Goal: Task Accomplishment & Management: Manage account settings

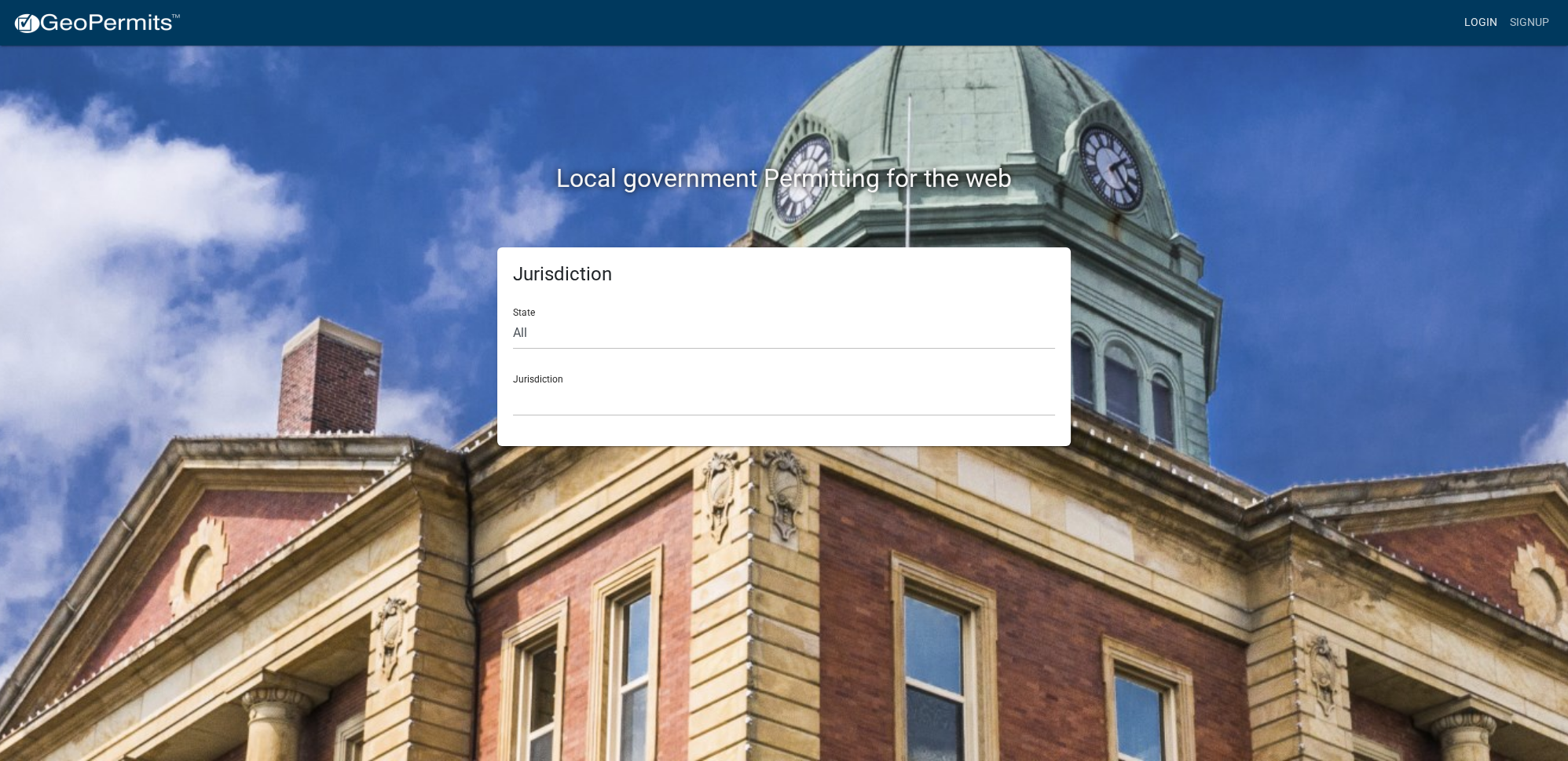
click at [1484, 24] on link "Login" at bounding box center [1481, 23] width 46 height 29
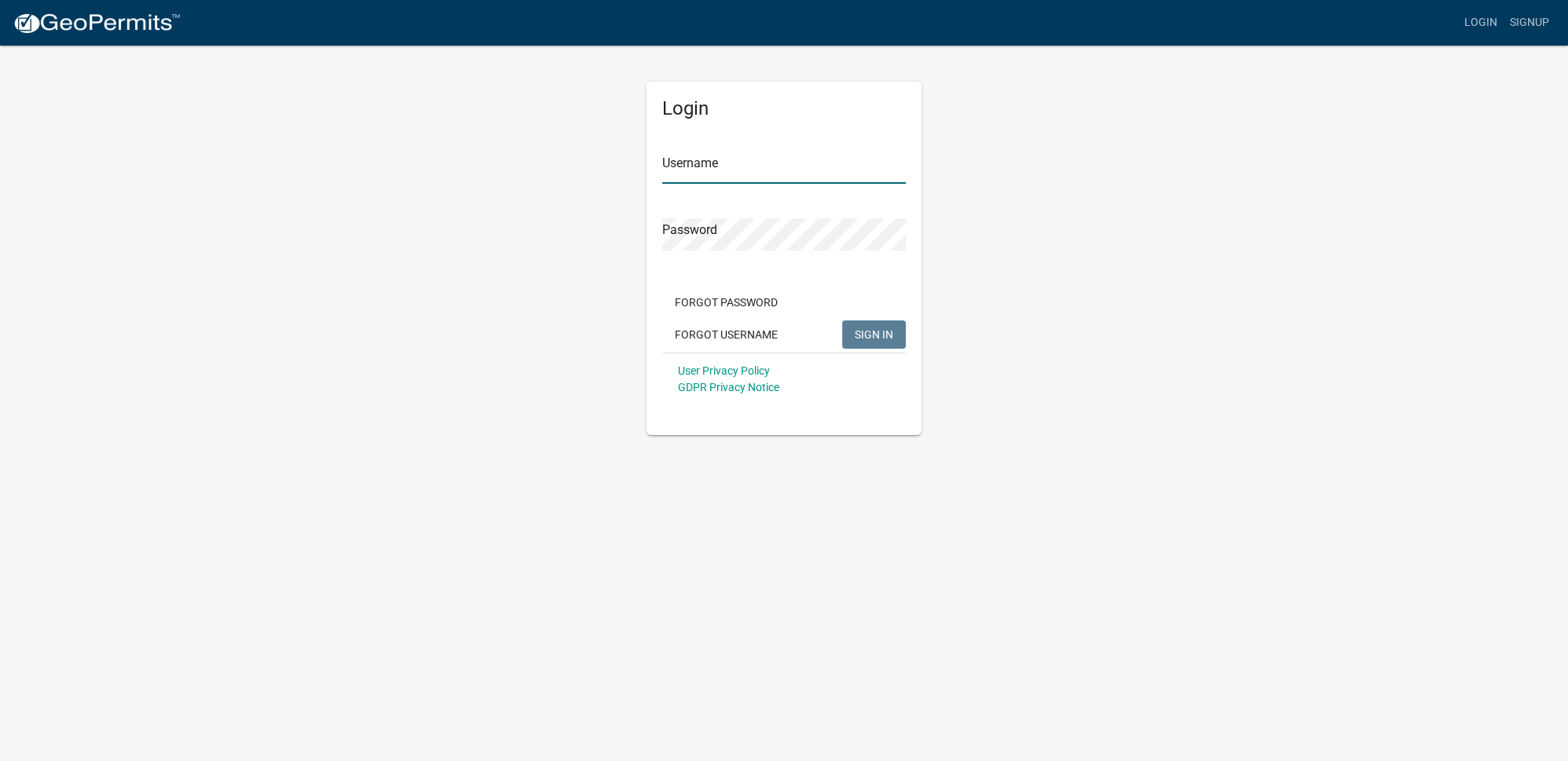
type input "Ckolb"
click at [853, 344] on button "SIGN IN" at bounding box center [874, 334] width 64 height 28
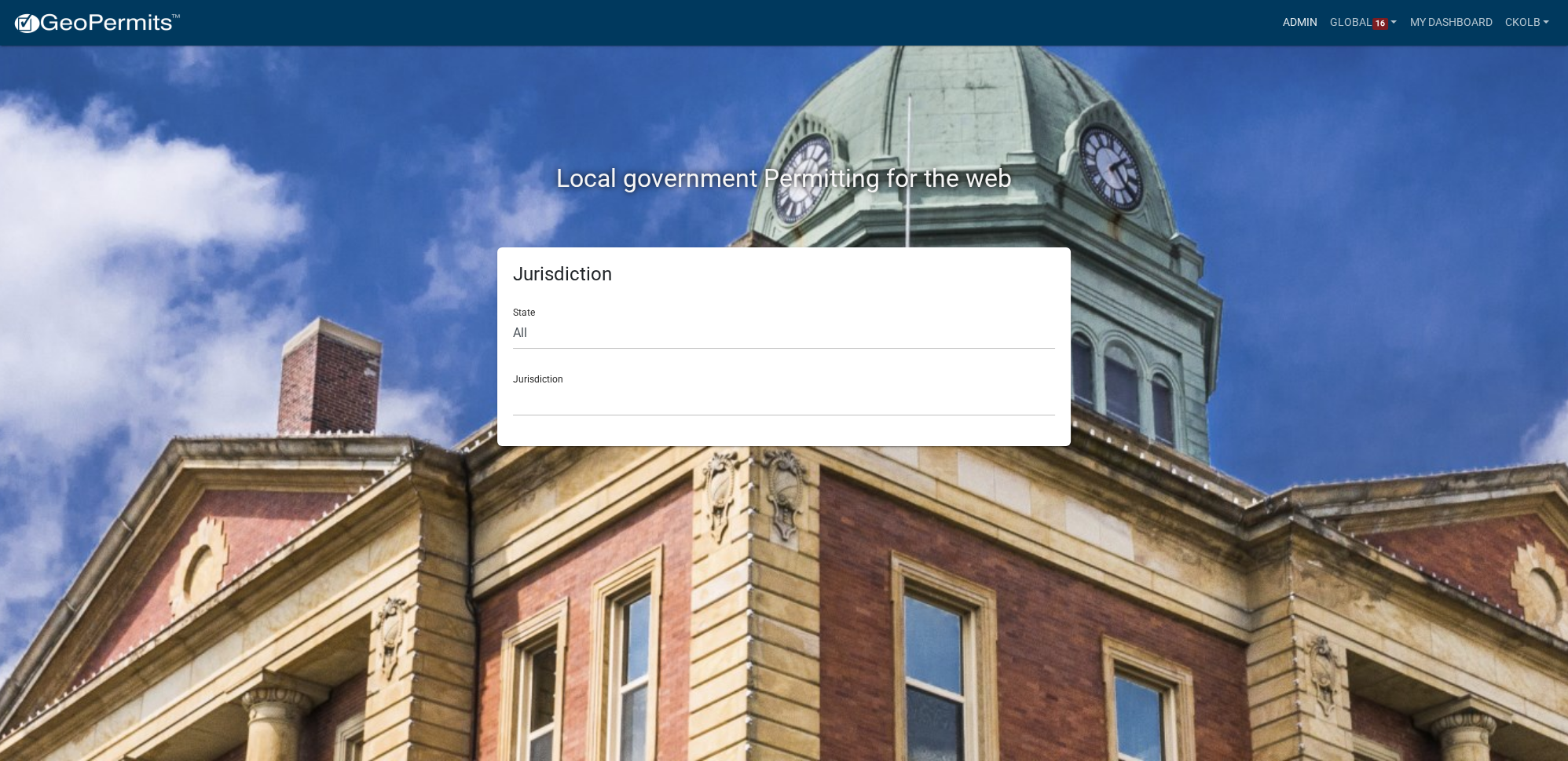
click at [1298, 25] on link "Admin" at bounding box center [1300, 23] width 47 height 29
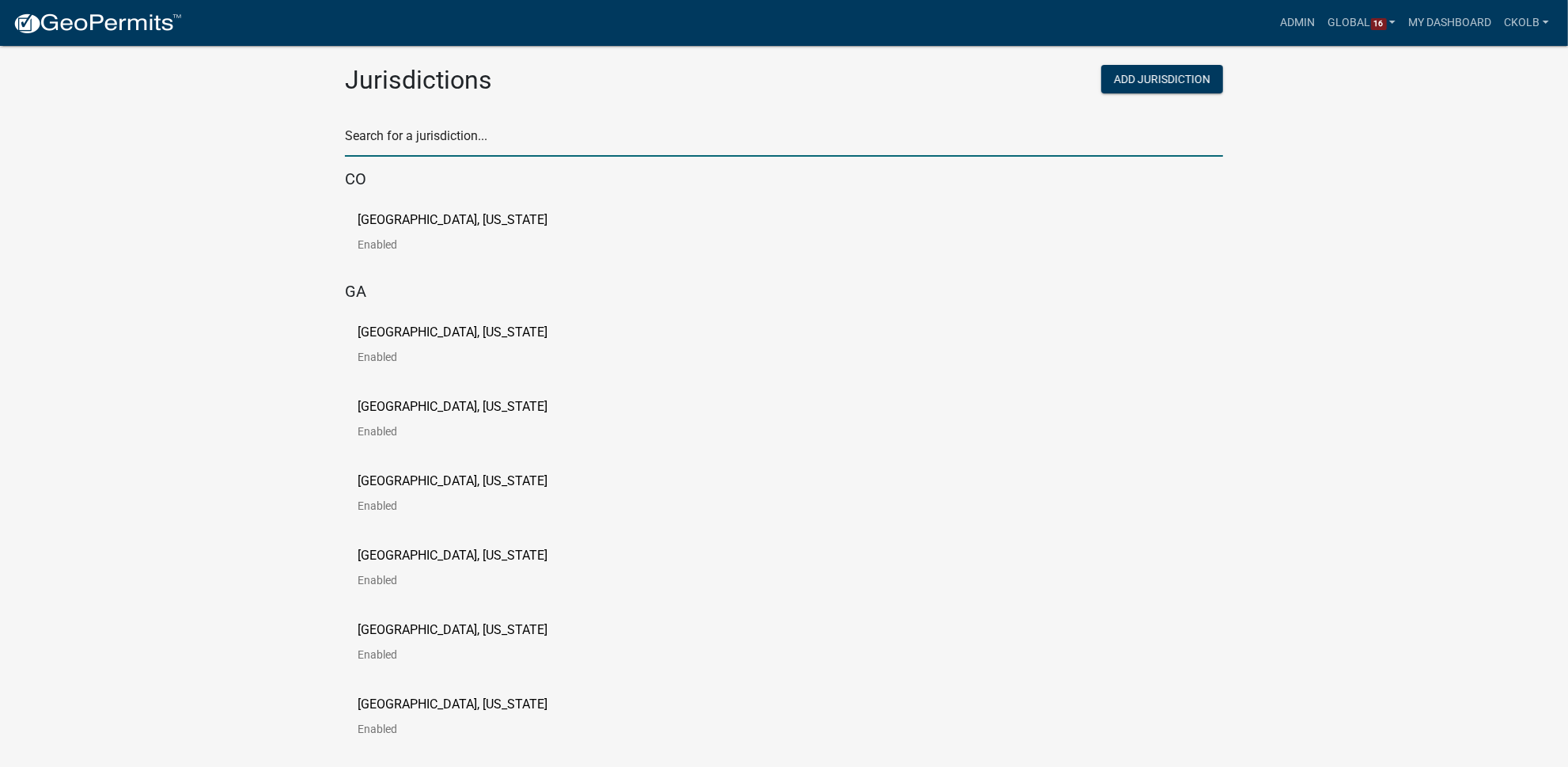
click at [482, 134] on input "text" at bounding box center [784, 140] width 878 height 33
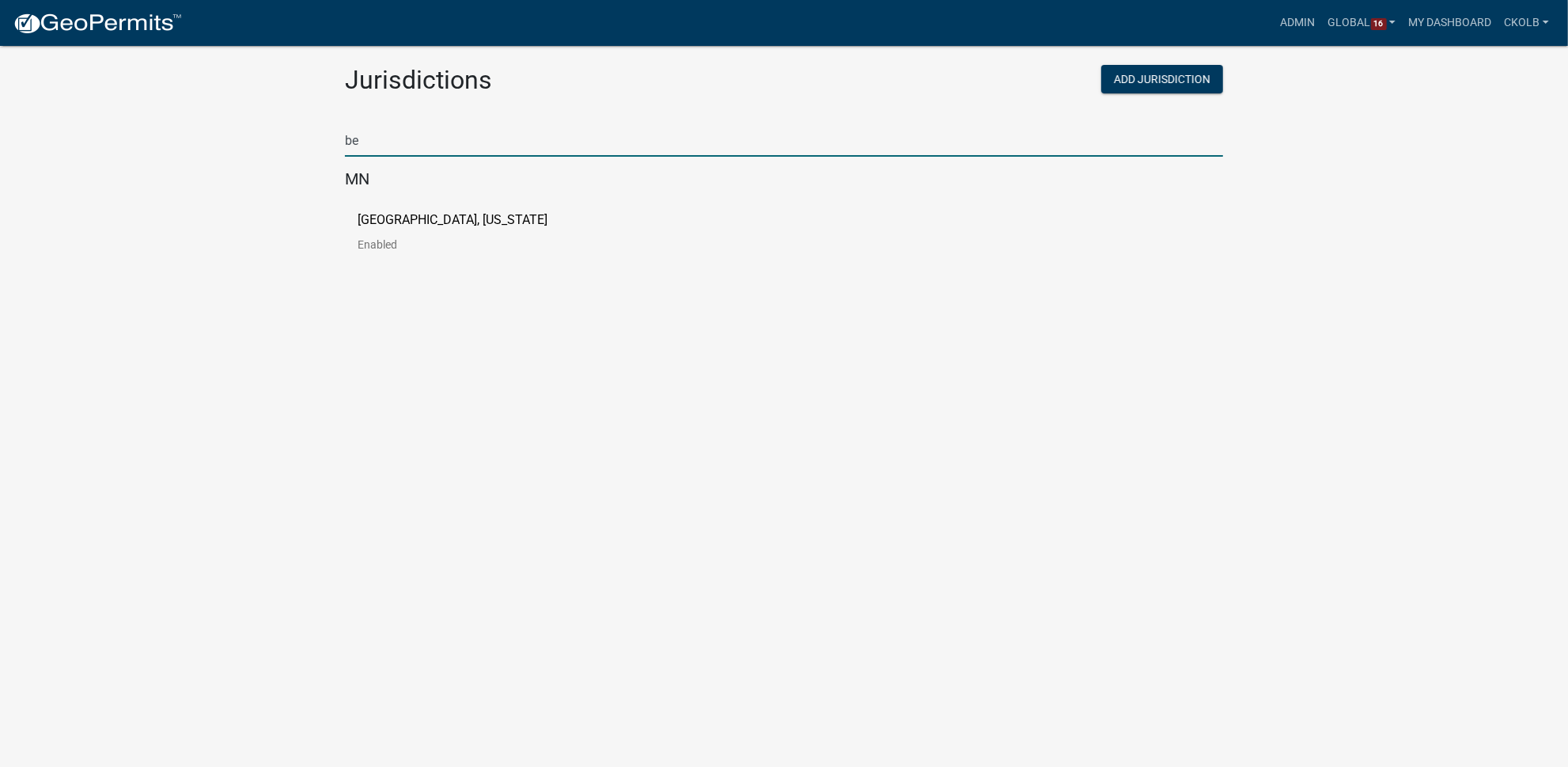
type input "b"
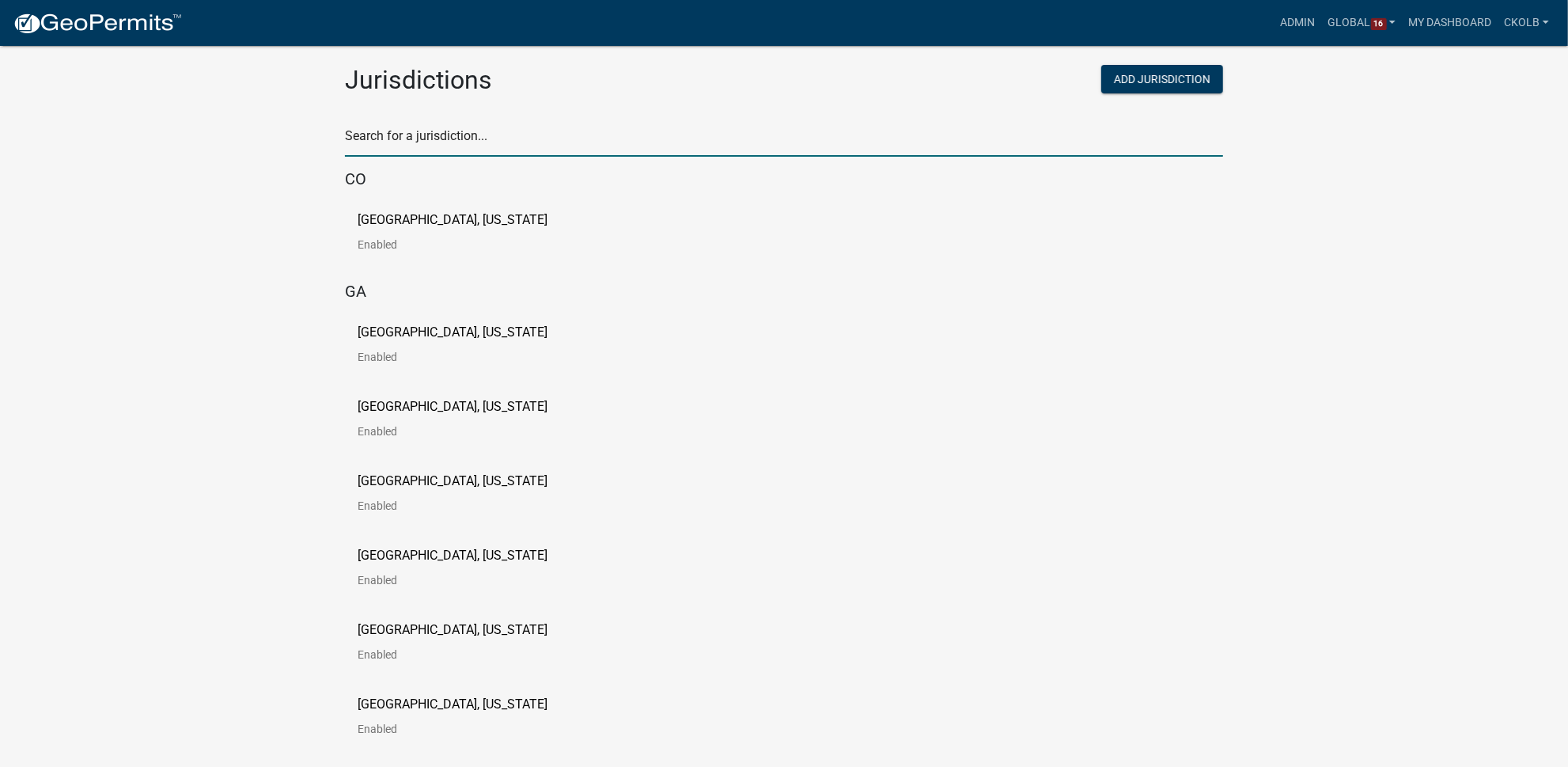
click at [488, 142] on input "text" at bounding box center [784, 140] width 878 height 33
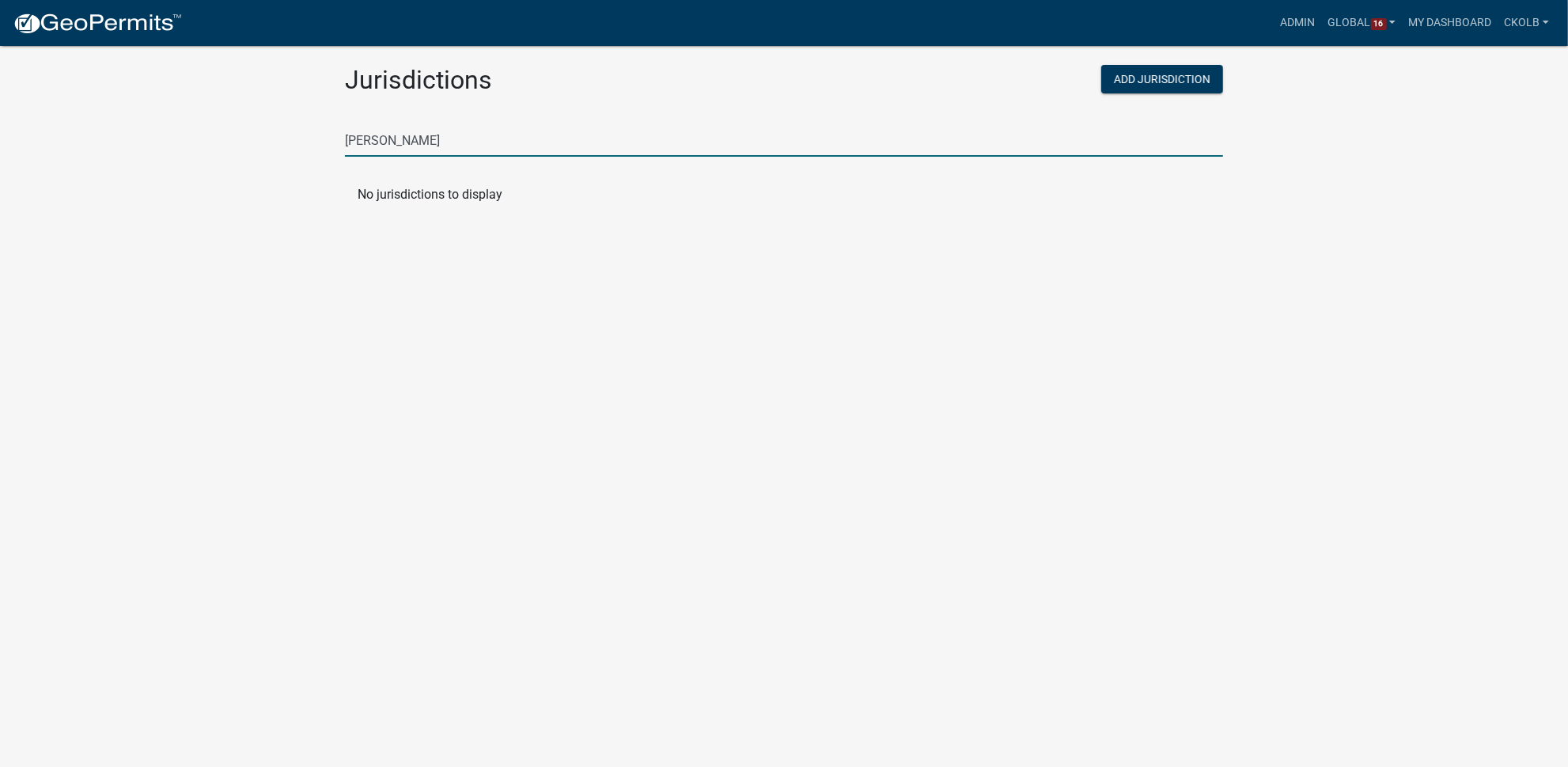
click at [426, 136] on input "[PERSON_NAME]" at bounding box center [784, 140] width 878 height 33
type input "b"
type input "cerro"
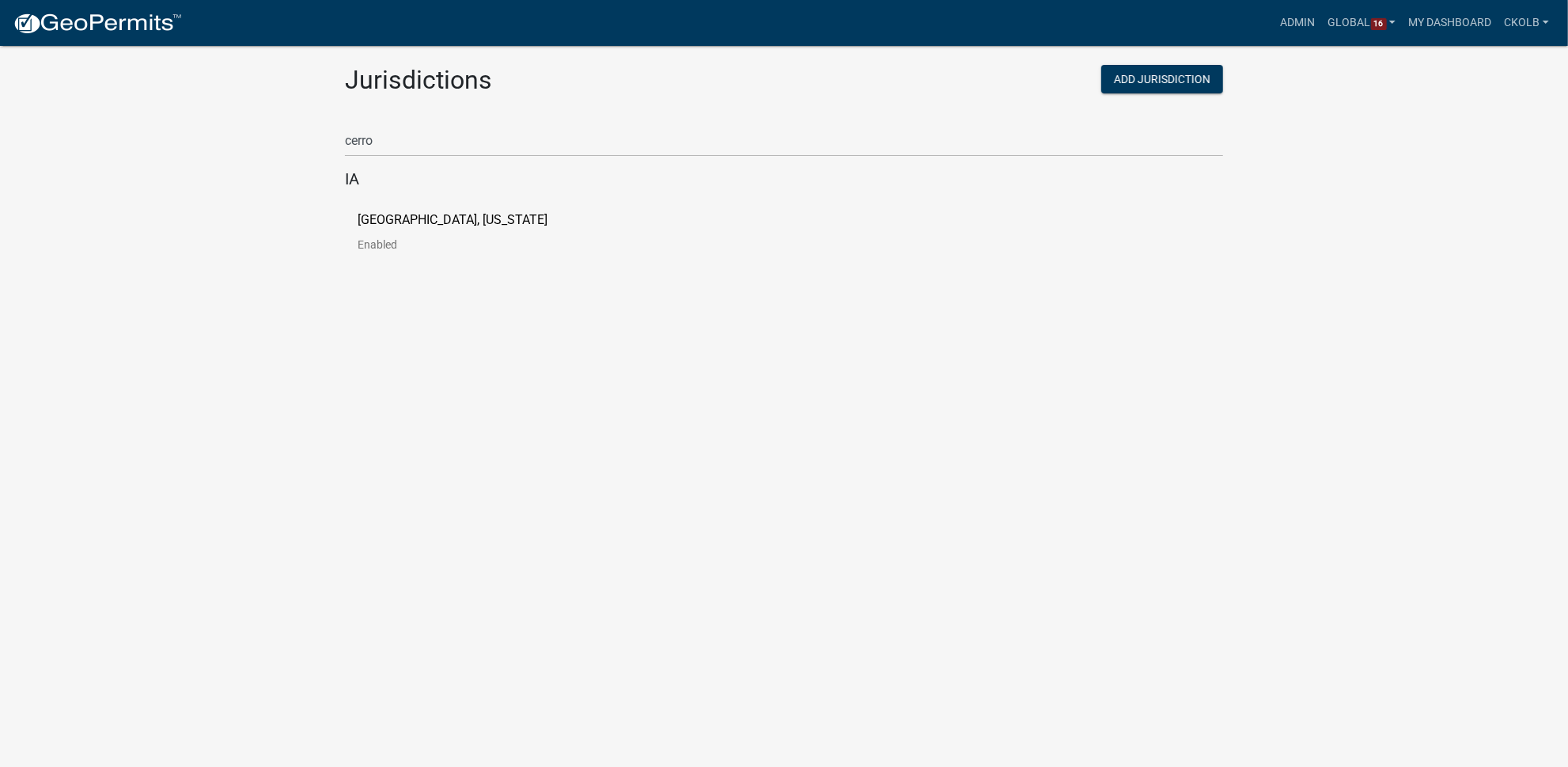
click at [477, 228] on link "[GEOGRAPHIC_DATA], [US_STATE] Enabled" at bounding box center [465, 238] width 215 height 49
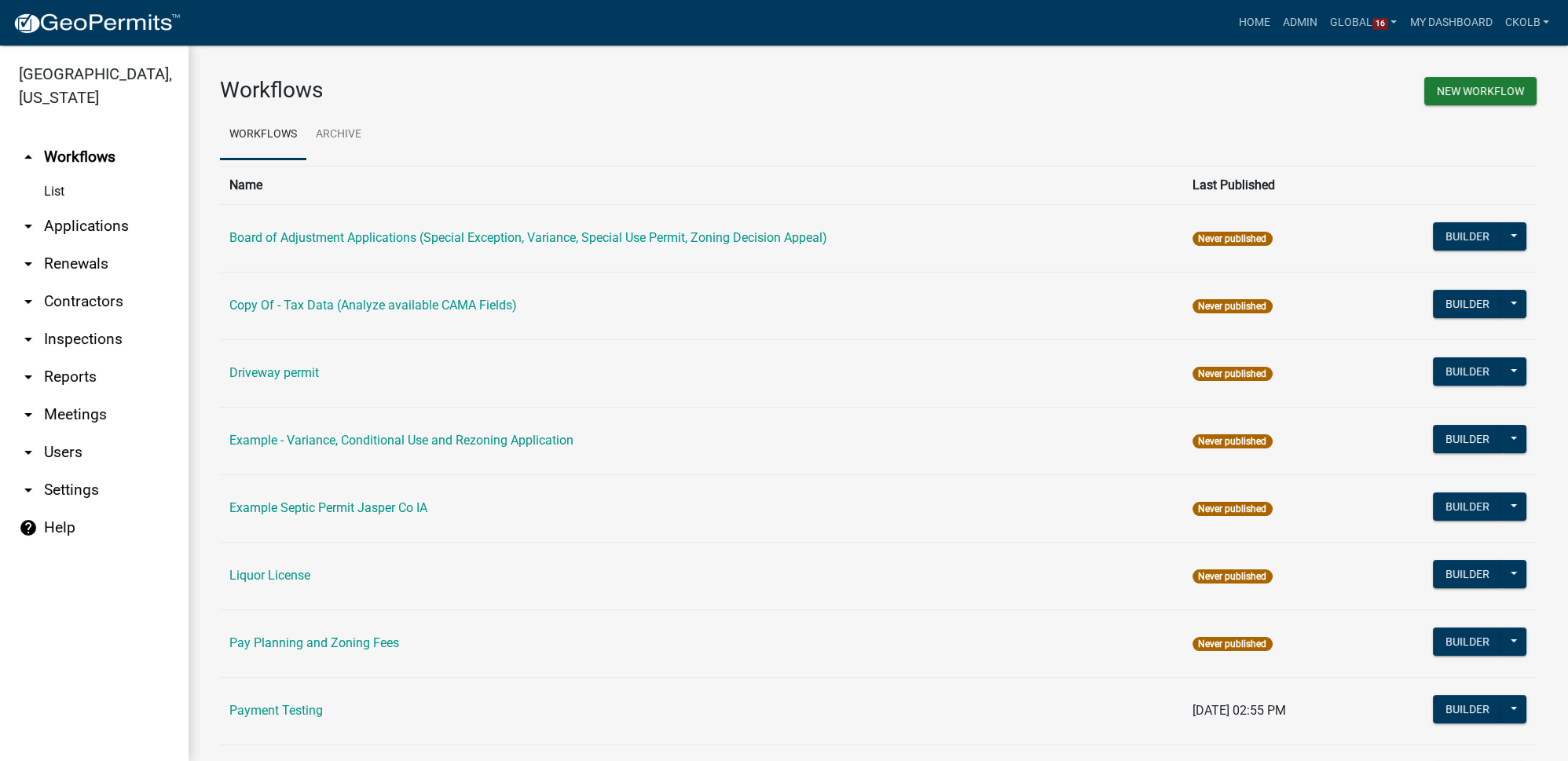
click at [109, 240] on link "arrow_drop_down Applications" at bounding box center [94, 226] width 188 height 37
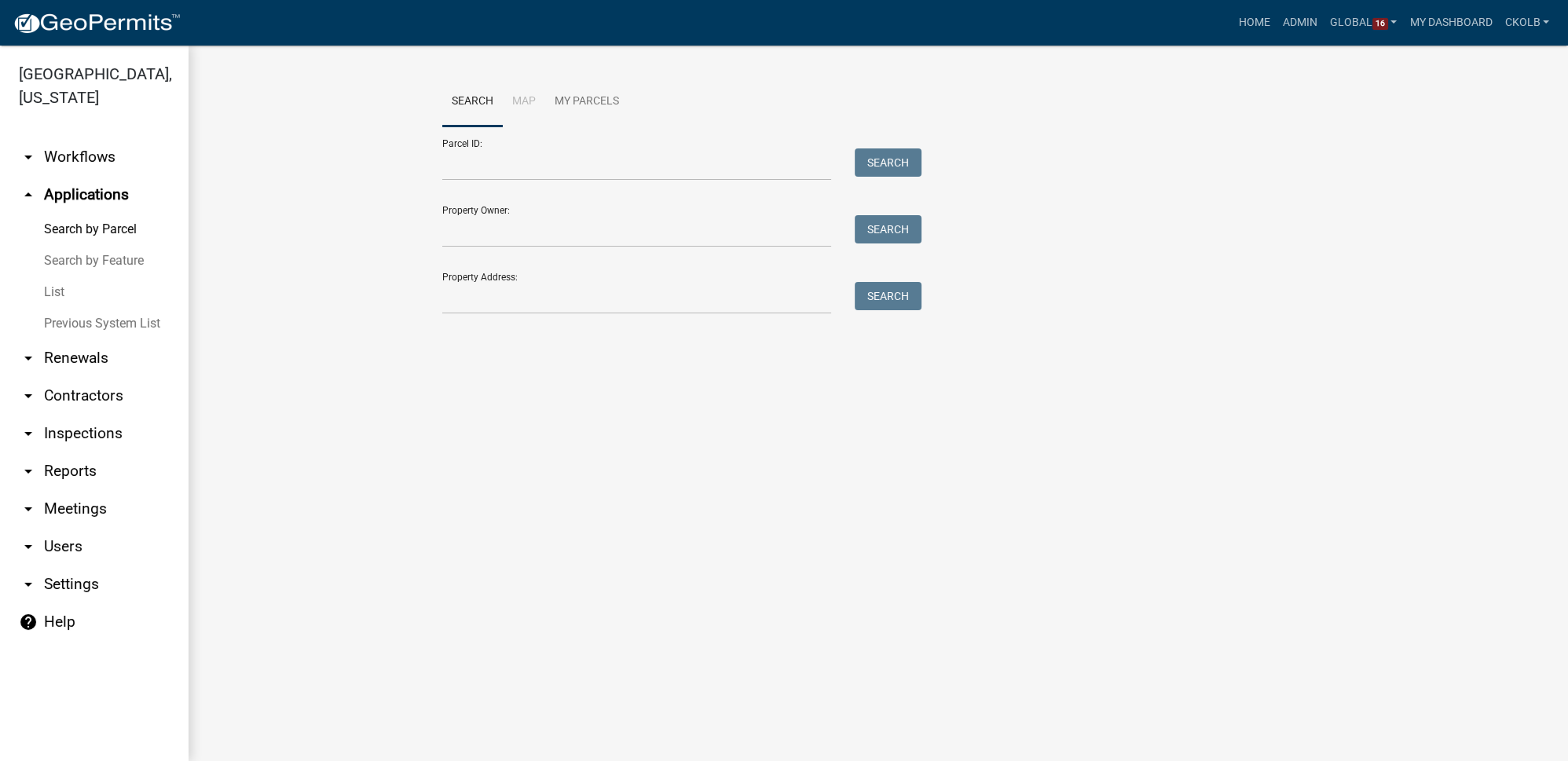
click at [65, 291] on link "List" at bounding box center [94, 292] width 188 height 31
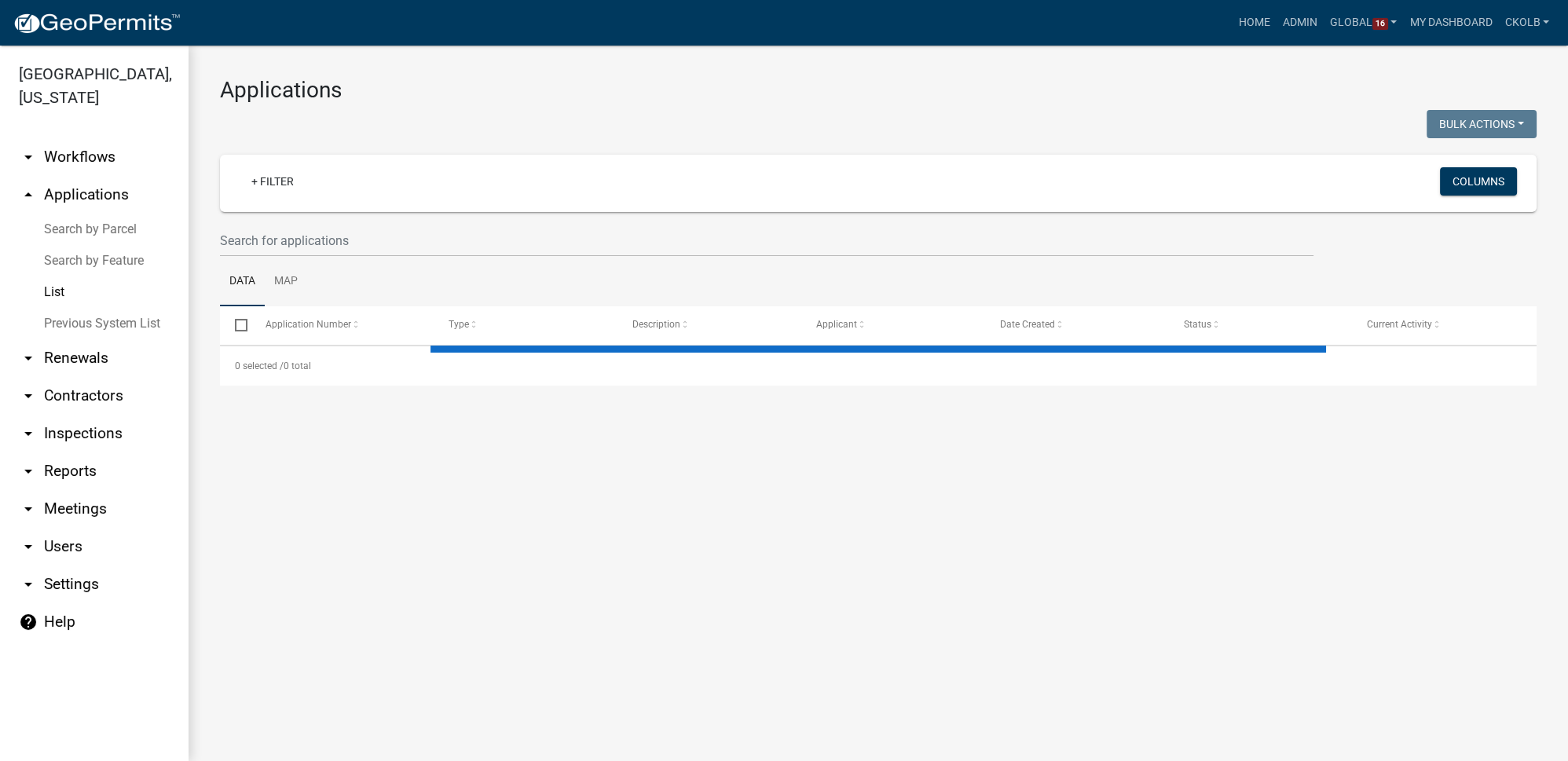
select select "2: 50"
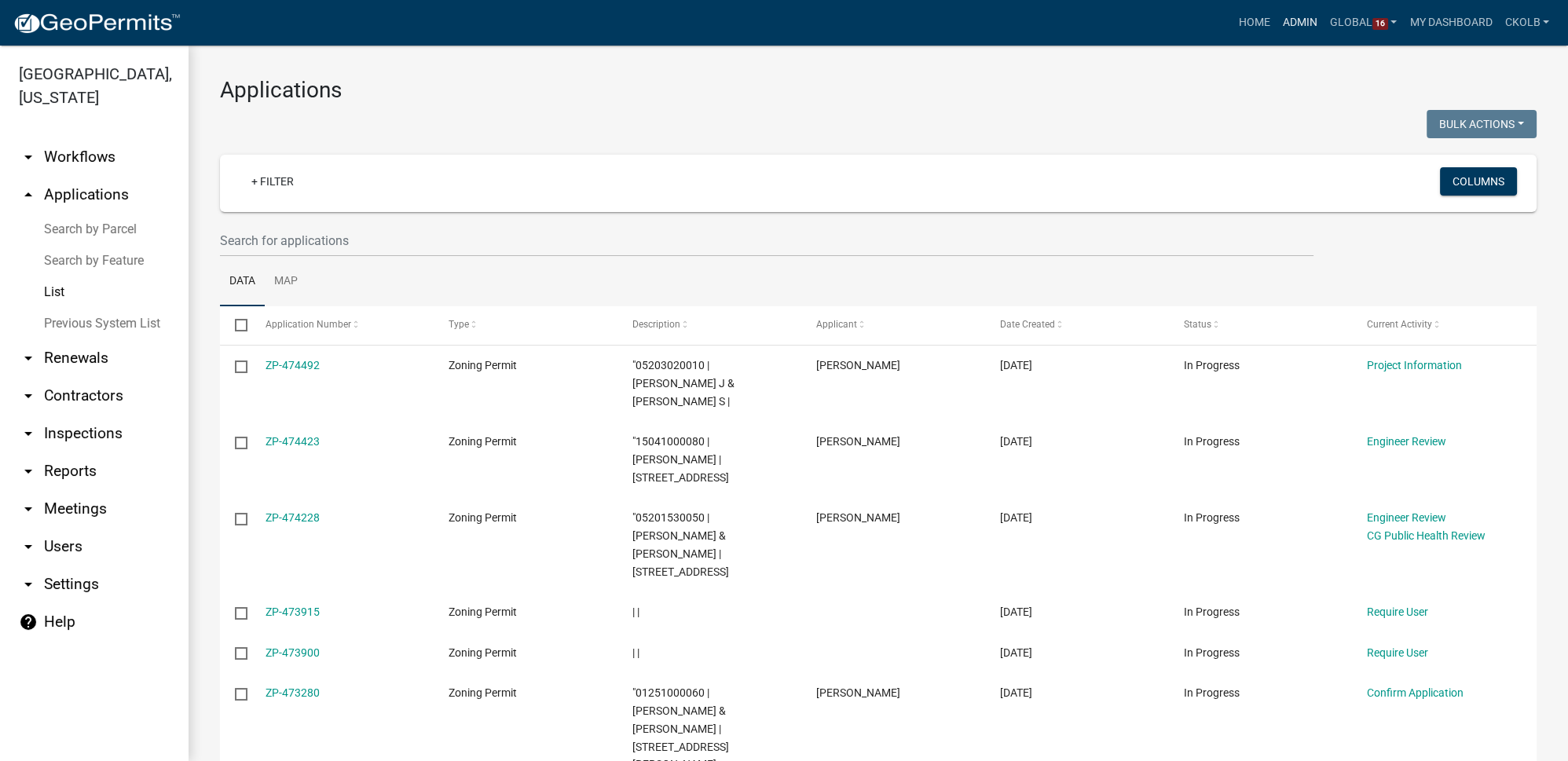
click at [1291, 25] on link "Admin" at bounding box center [1300, 23] width 47 height 29
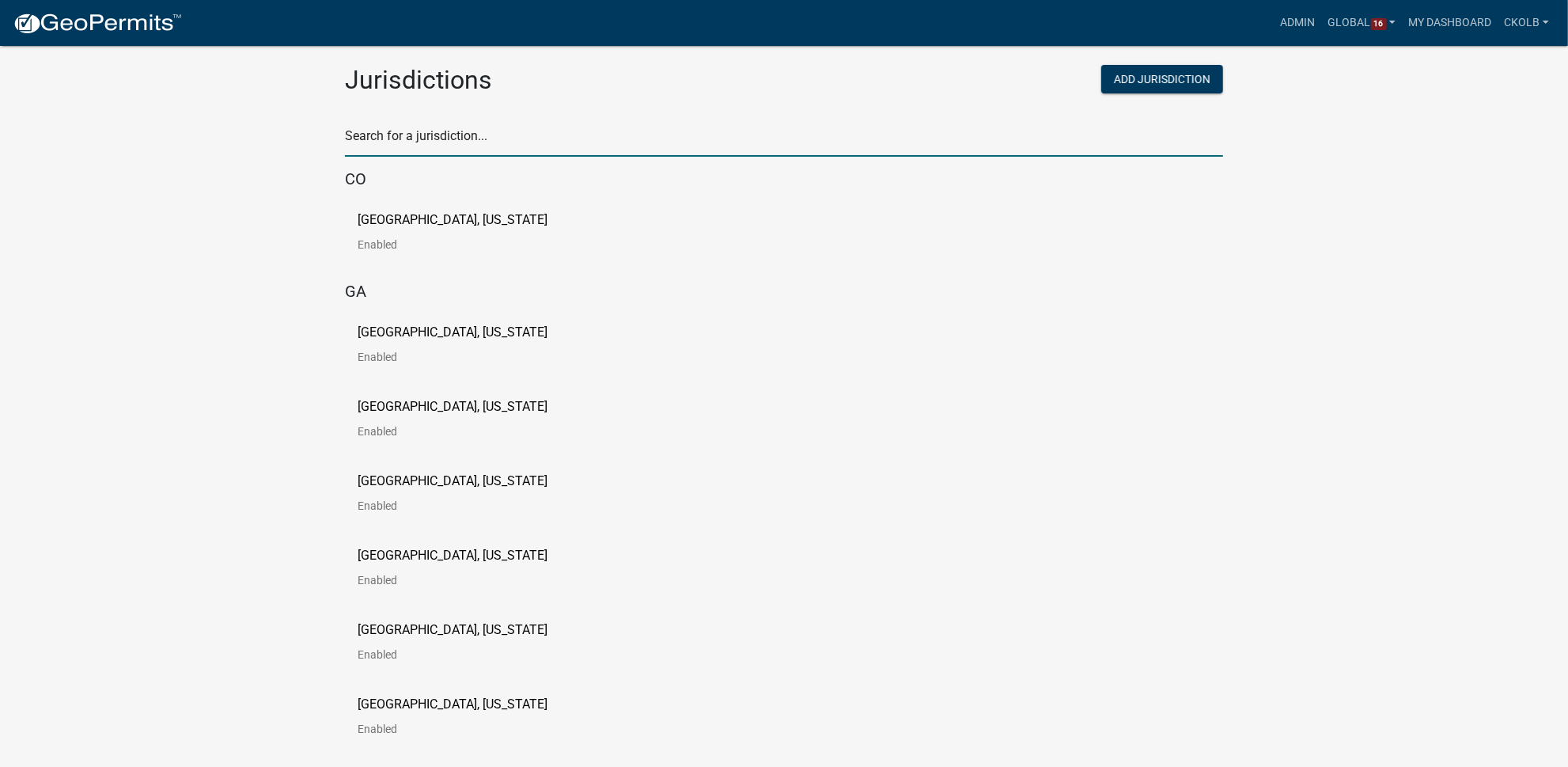
click at [383, 133] on input "text" at bounding box center [784, 140] width 878 height 33
click at [488, 129] on input "text" at bounding box center [784, 140] width 878 height 33
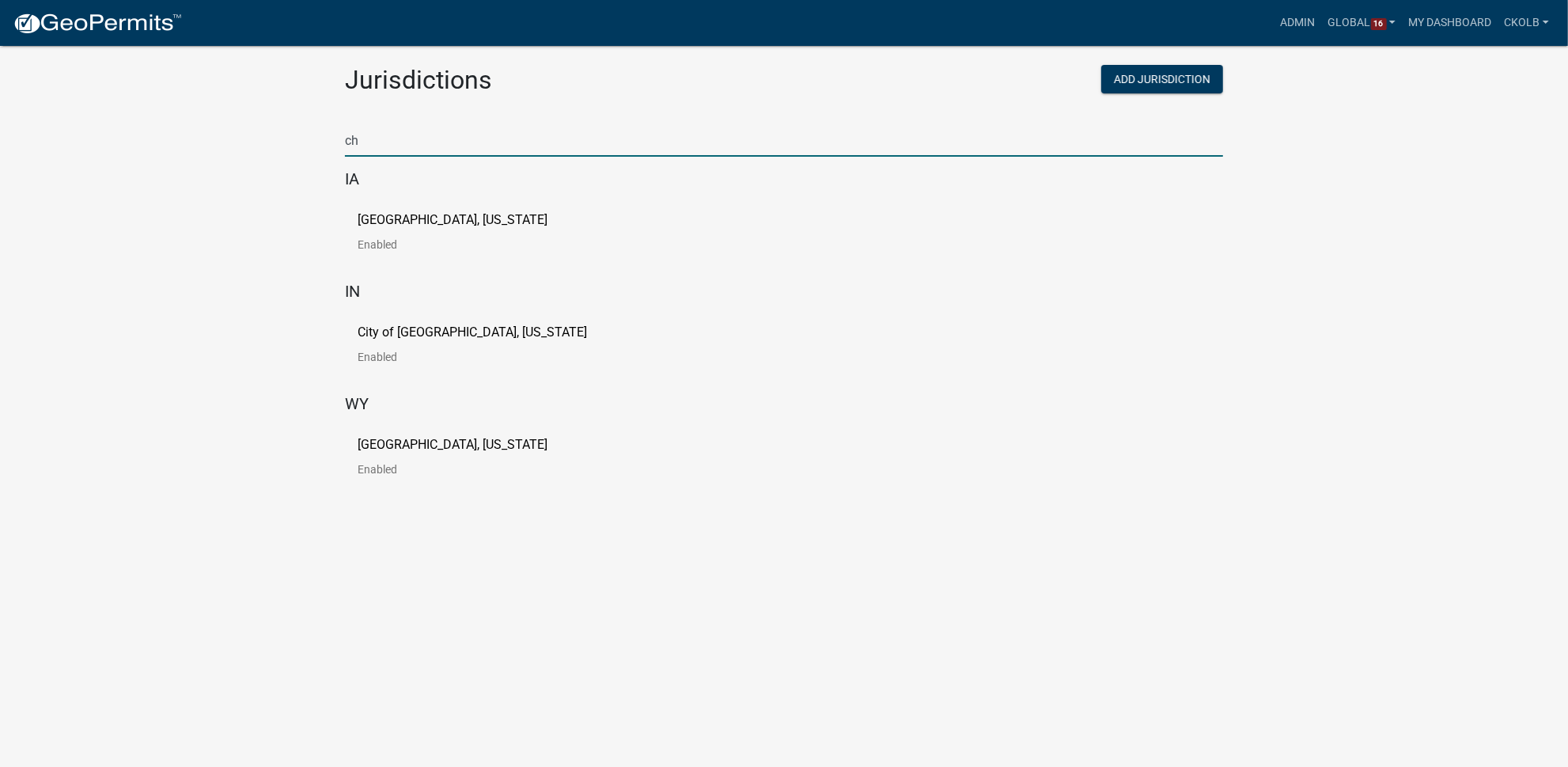
type input "c"
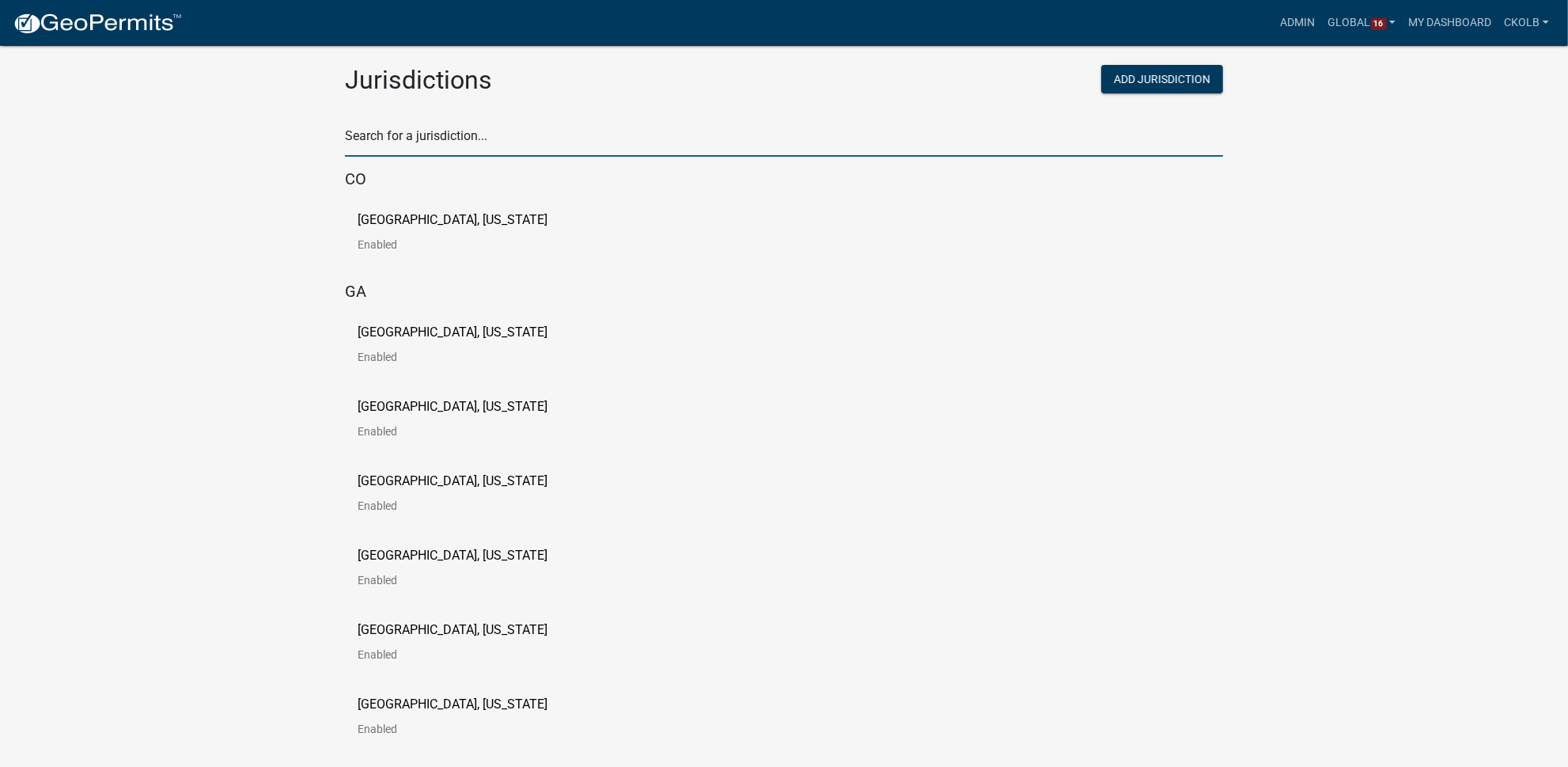
click at [429, 150] on input "text" at bounding box center [784, 140] width 878 height 33
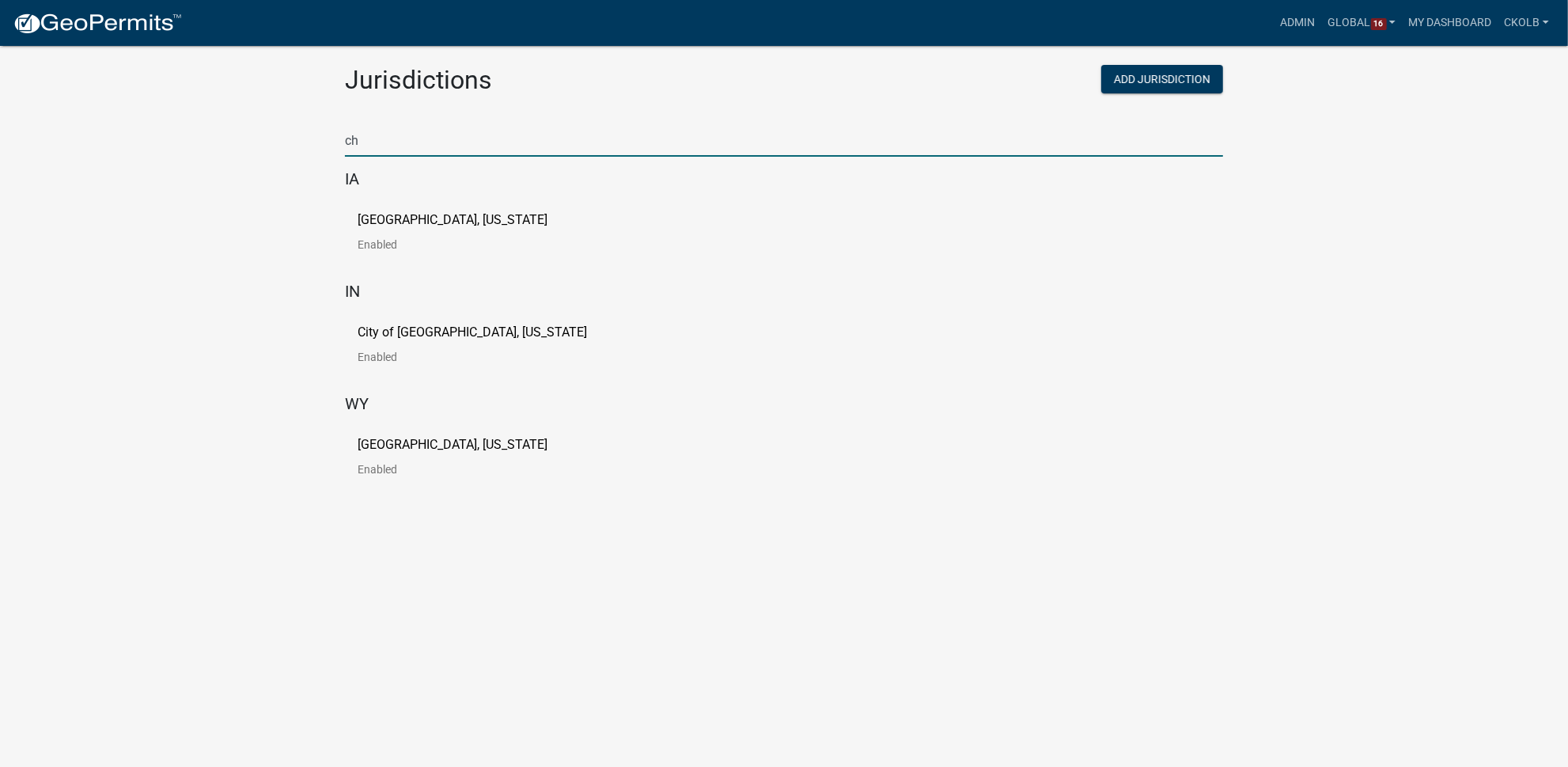
type input "c"
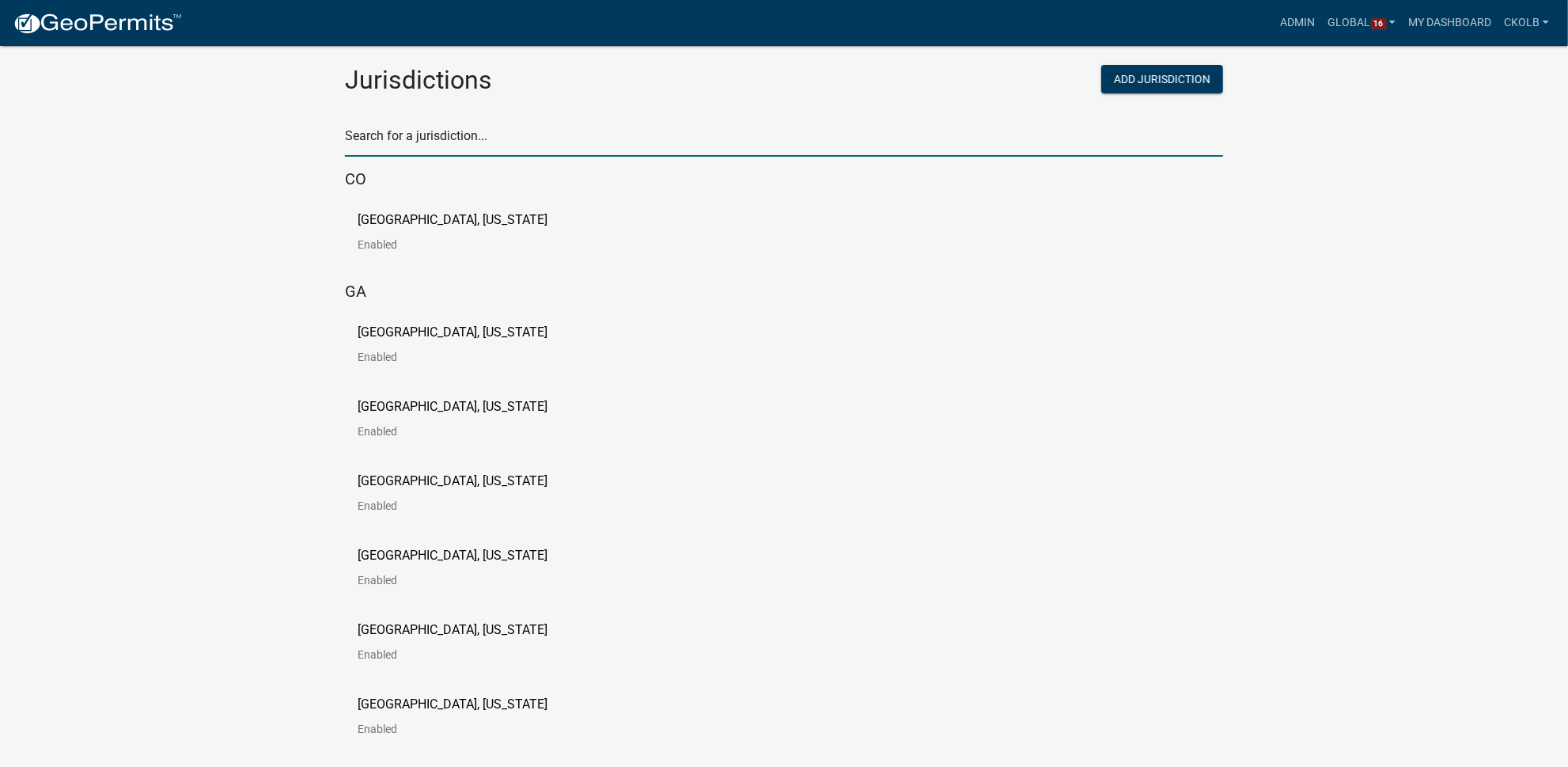
click at [415, 142] on input "text" at bounding box center [784, 140] width 878 height 33
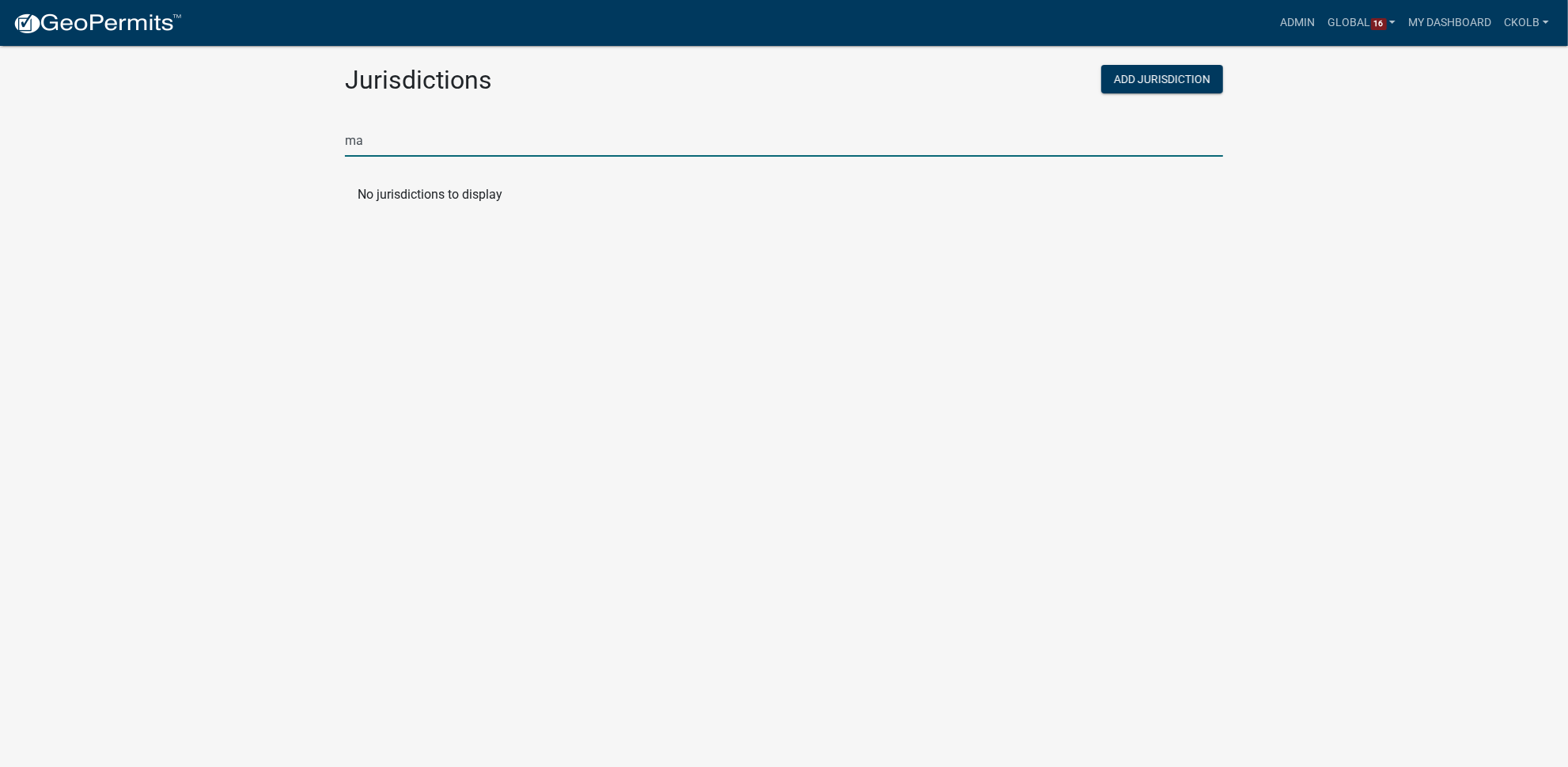
type input "m"
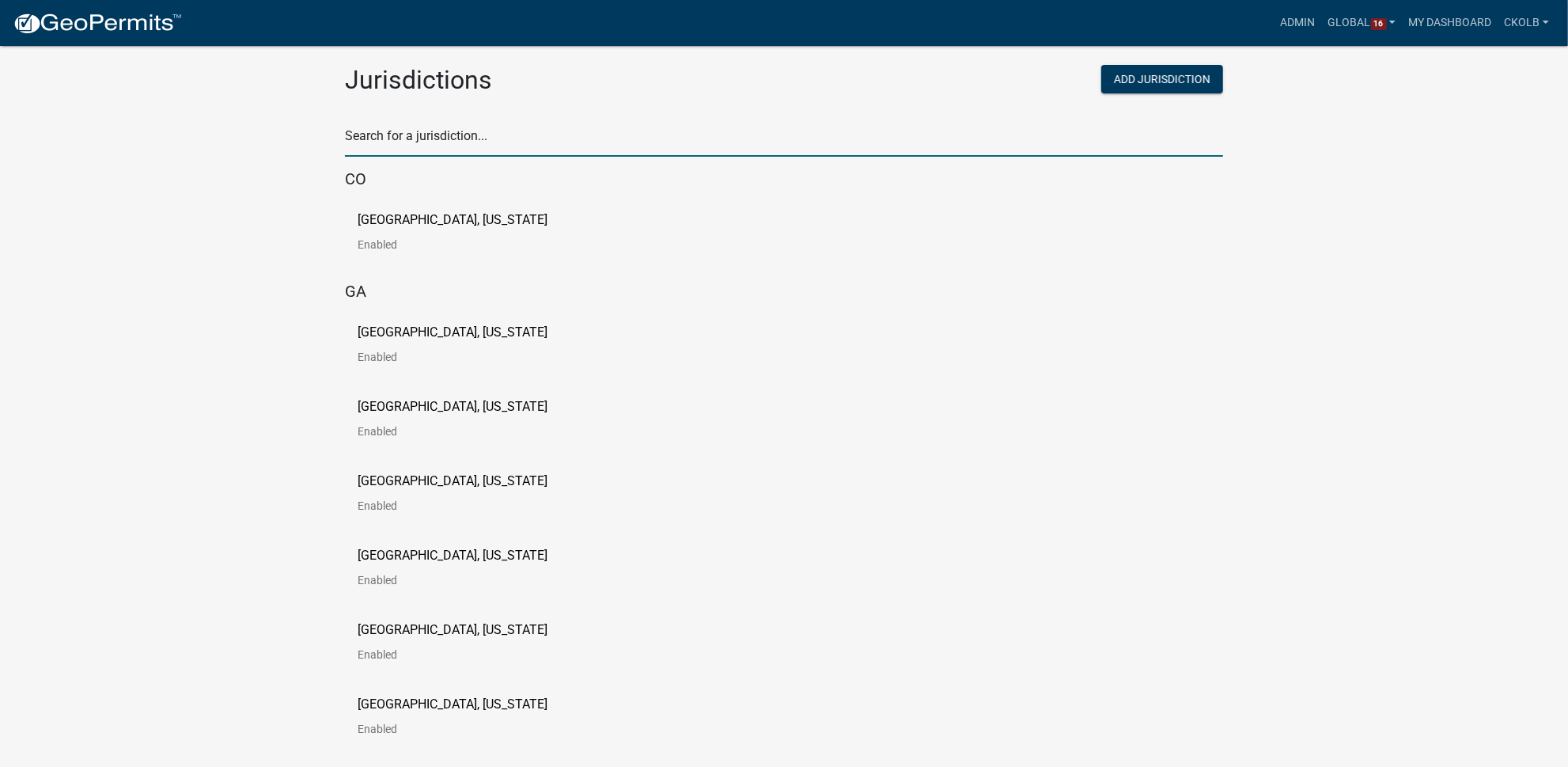
click at [416, 134] on input "text" at bounding box center [784, 140] width 878 height 33
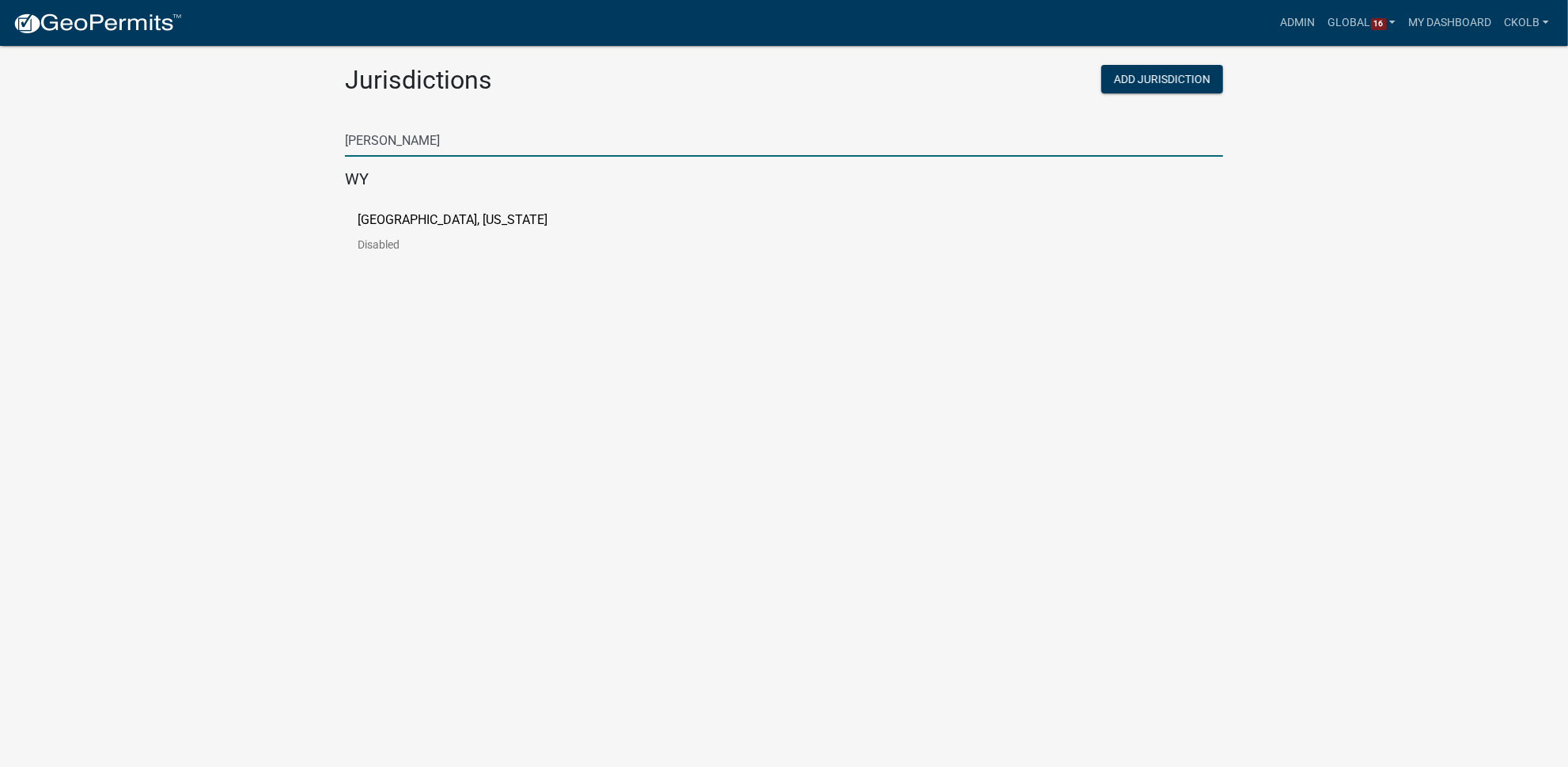
drag, startPoint x: 373, startPoint y: 138, endPoint x: 319, endPoint y: 137, distance: 54.0
click at [319, 137] on app-global-admin "Toggle drawer menu more_horiz Admin Global 16 Users Roles Payment Processors Wo…" at bounding box center [784, 150] width 1568 height 263
click at [239, 238] on app-global-admin "Toggle drawer menu more_horiz Admin Global 16 Users Roles Payment Processors Wo…" at bounding box center [784, 150] width 1568 height 263
drag, startPoint x: 410, startPoint y: 143, endPoint x: 328, endPoint y: 146, distance: 82.1
click at [328, 146] on app-global-admin "Toggle drawer menu more_horiz Admin Global 16 Users Roles Payment Processors Wo…" at bounding box center [784, 150] width 1568 height 263
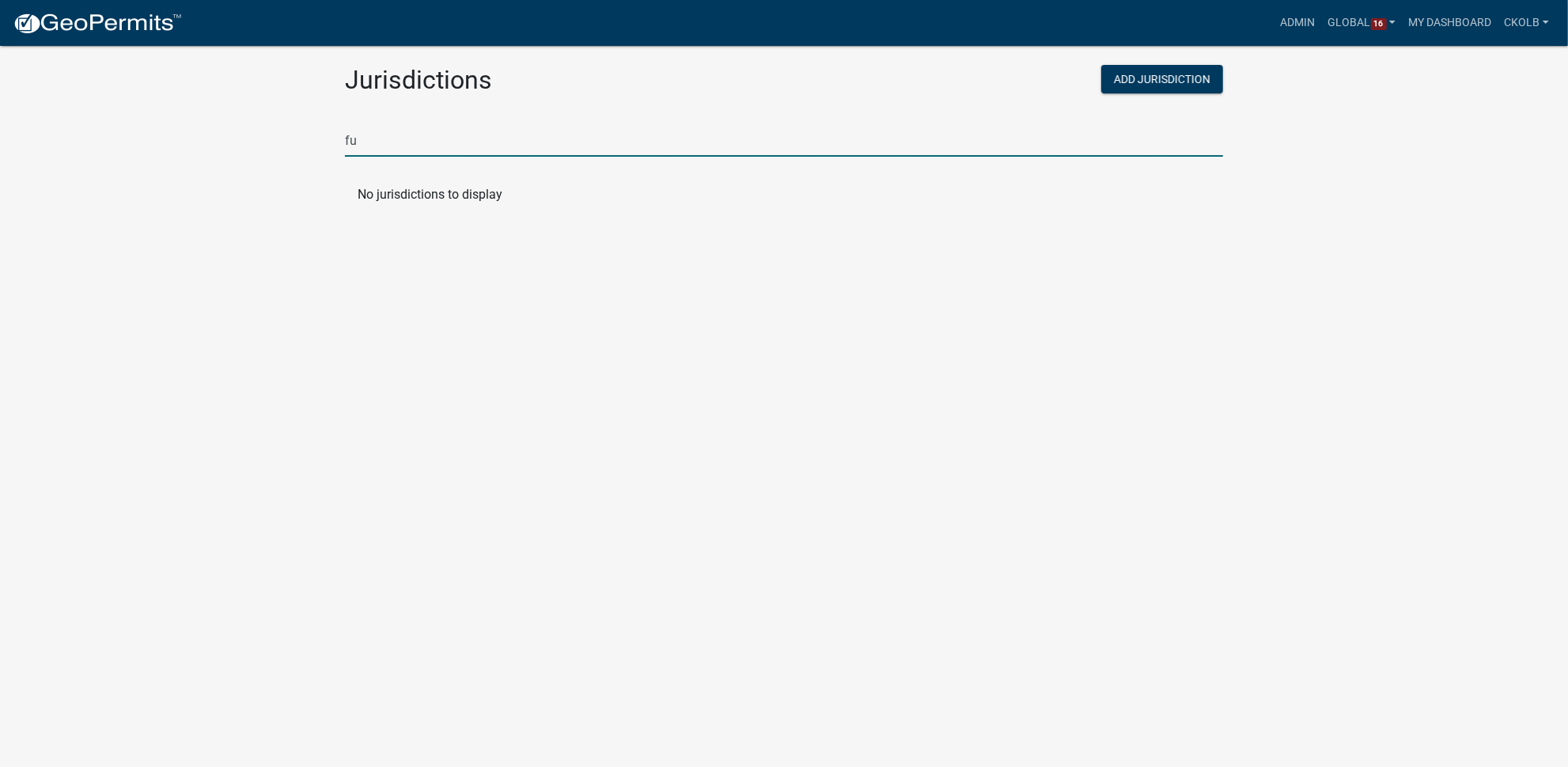
type input "f"
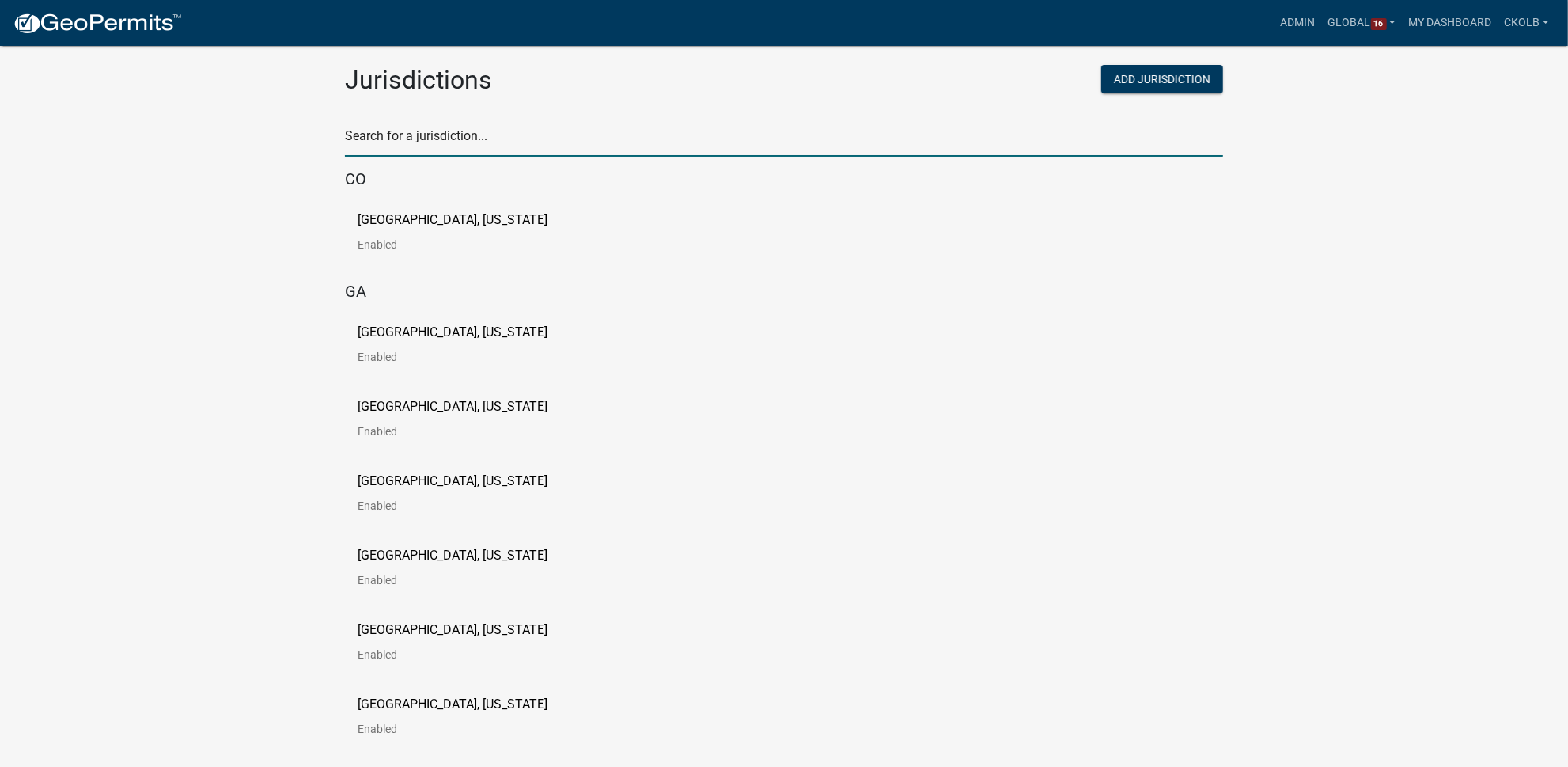
click at [417, 130] on input "text" at bounding box center [784, 140] width 878 height 33
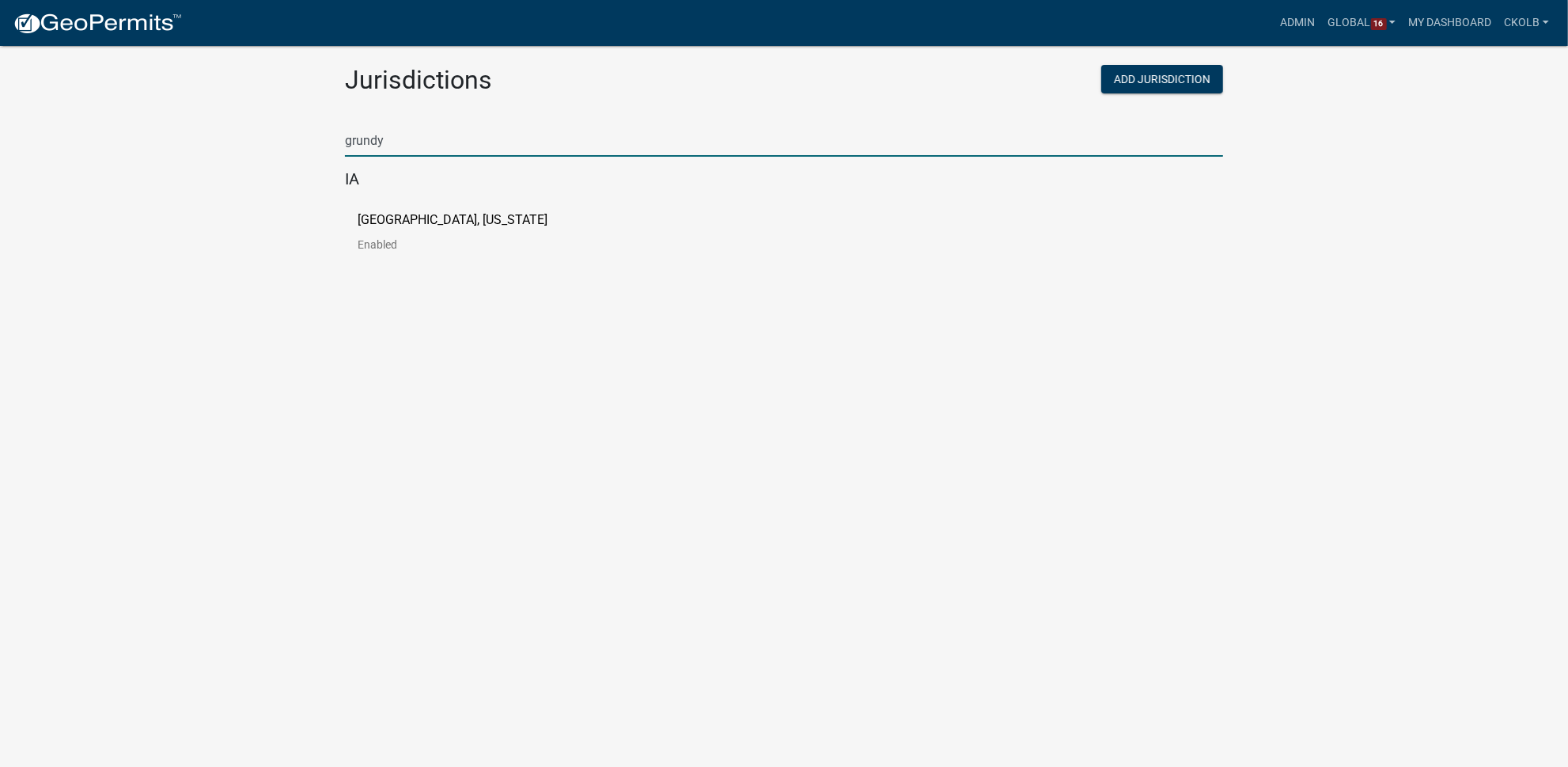
drag, startPoint x: 416, startPoint y: 150, endPoint x: 289, endPoint y: 140, distance: 127.4
click at [289, 140] on app-global-admin "Toggle drawer menu more_horiz Admin Global 16 Users Roles Payment Processors Wo…" at bounding box center [784, 150] width 1568 height 263
drag, startPoint x: 405, startPoint y: 139, endPoint x: 300, endPoint y: 129, distance: 105.5
click at [300, 129] on app-global-admin "Toggle drawer menu more_horiz Admin Global 16 Users Roles Payment Processors Wo…" at bounding box center [784, 150] width 1568 height 263
type input "m"
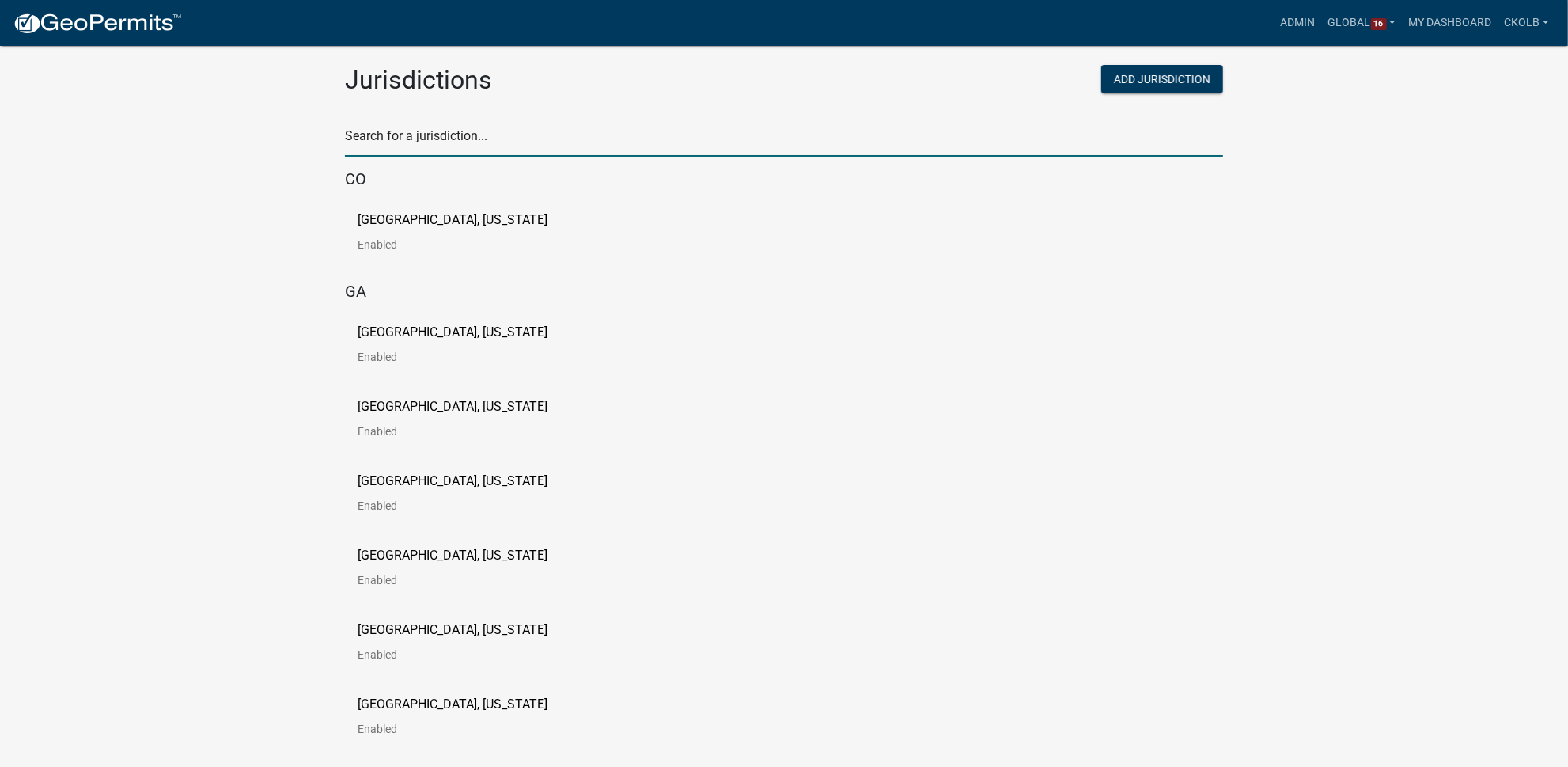
click at [399, 141] on input "text" at bounding box center [784, 140] width 878 height 33
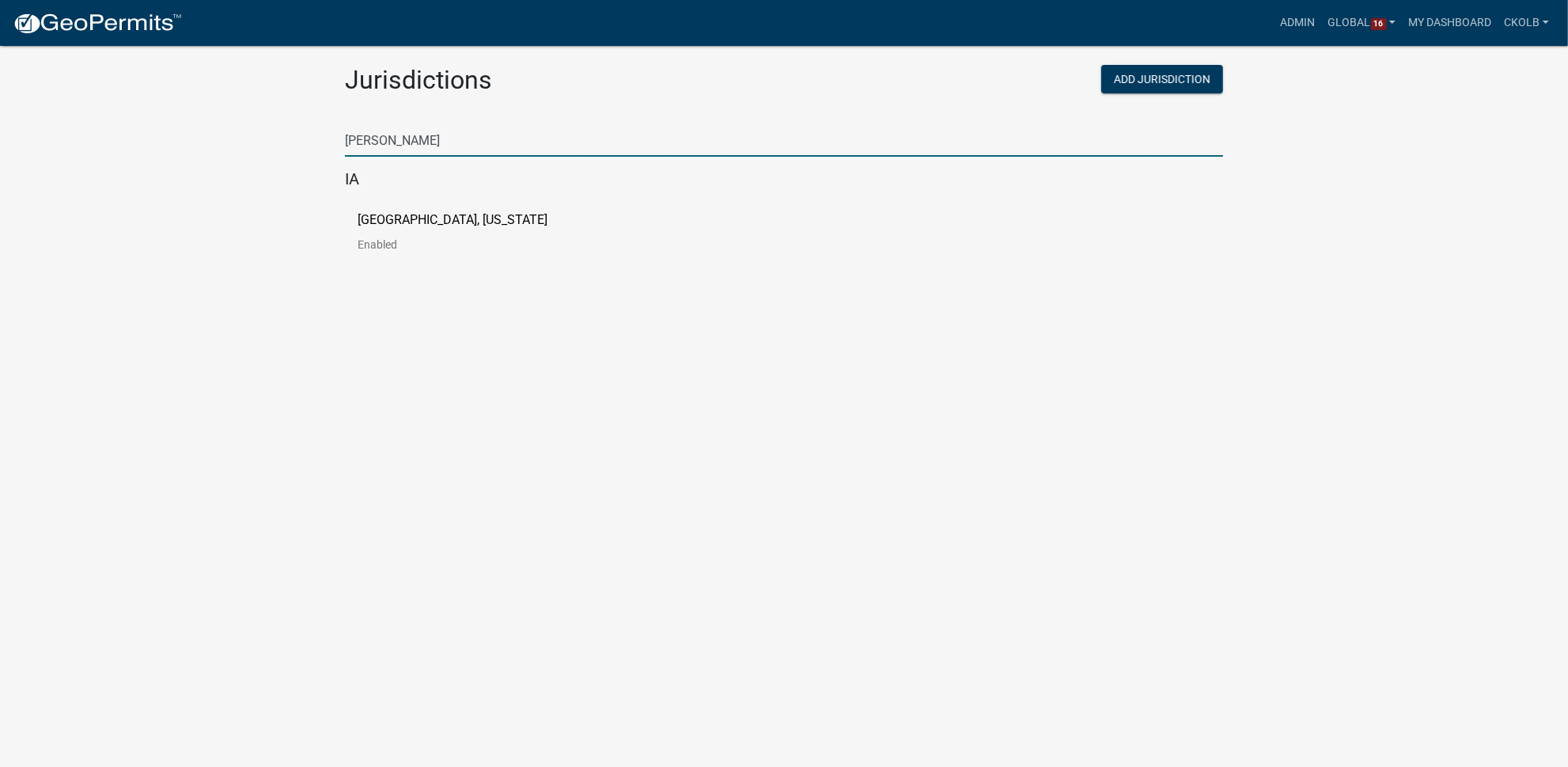
drag, startPoint x: 420, startPoint y: 136, endPoint x: 318, endPoint y: 136, distance: 102.0
click at [318, 136] on app-global-admin "Toggle drawer menu more_horiz Admin Global 16 Users Roles Payment Processors Wo…" at bounding box center [784, 150] width 1568 height 263
type input "la por"
drag, startPoint x: 392, startPoint y: 141, endPoint x: 340, endPoint y: 139, distance: 52.0
click at [340, 139] on div "Search for a jurisdiction... la por" at bounding box center [784, 135] width 902 height 67
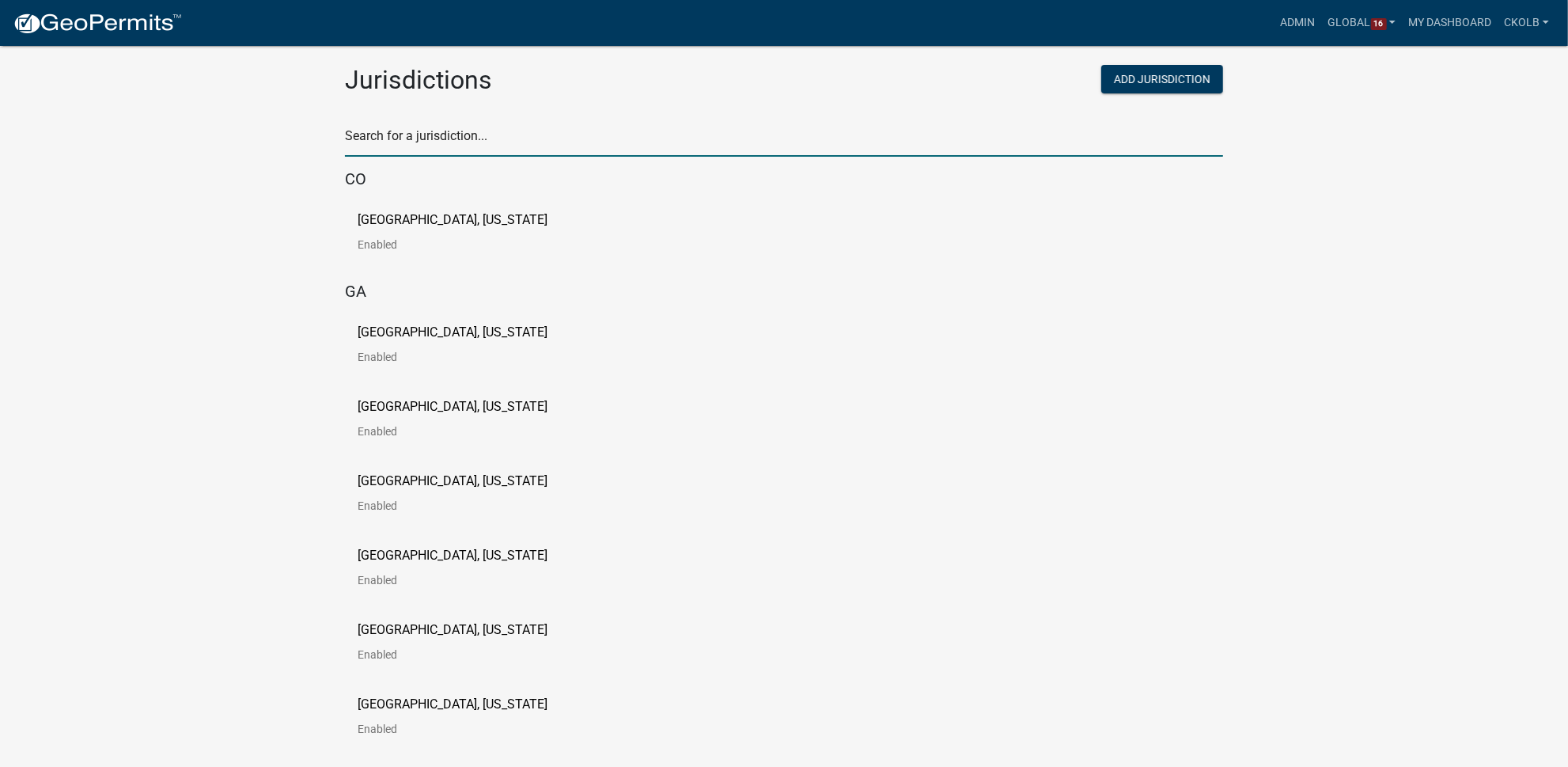
click at [482, 138] on input "text" at bounding box center [784, 140] width 878 height 33
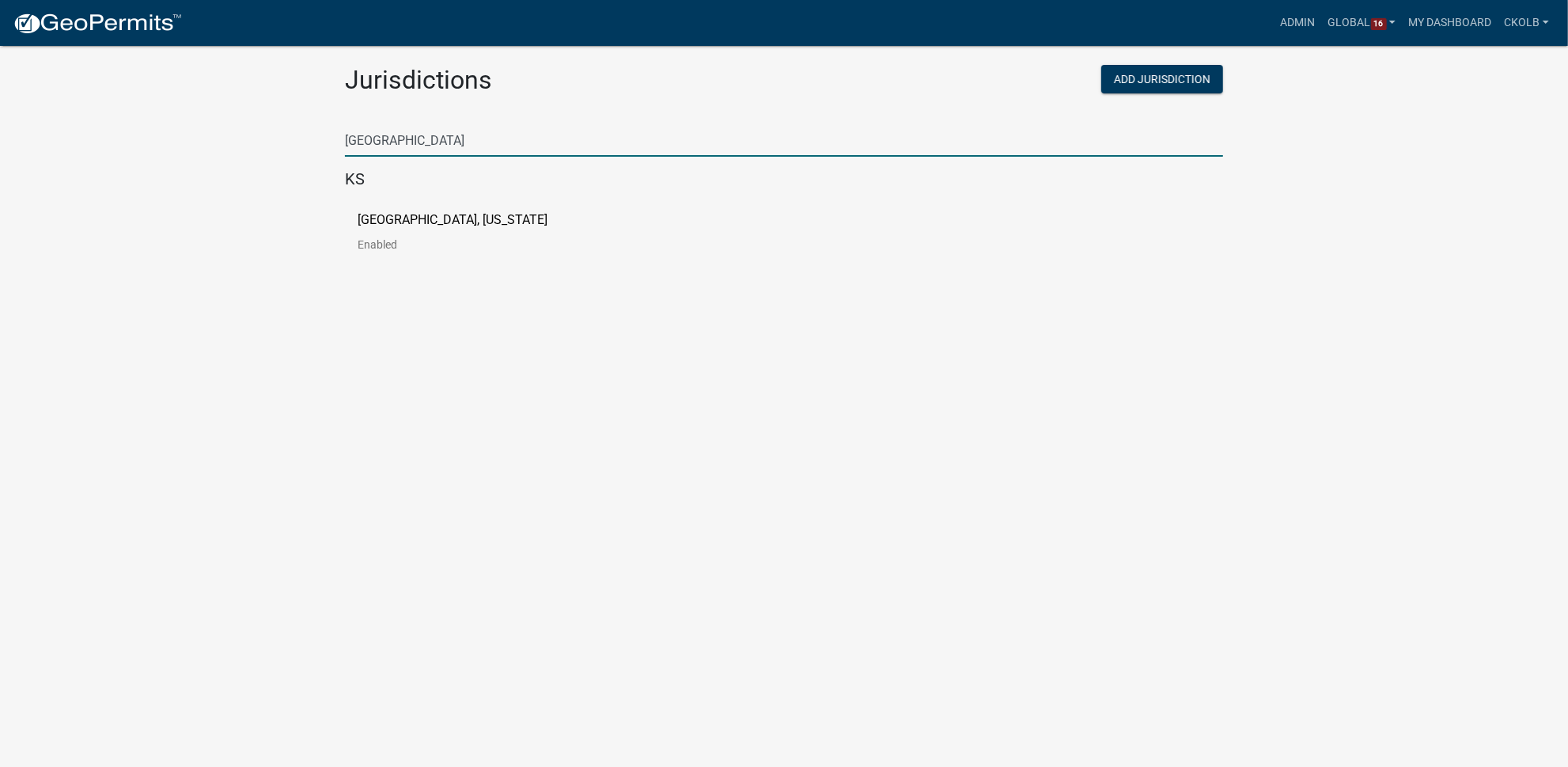
click at [433, 138] on input "[GEOGRAPHIC_DATA]" at bounding box center [784, 140] width 878 height 33
type input "l"
drag, startPoint x: 424, startPoint y: 152, endPoint x: 324, endPoint y: 146, distance: 100.2
click at [324, 146] on app-global-admin "Toggle drawer menu more_horiz Admin Global 16 Users Roles Payment Processors Wo…" at bounding box center [784, 206] width 1568 height 375
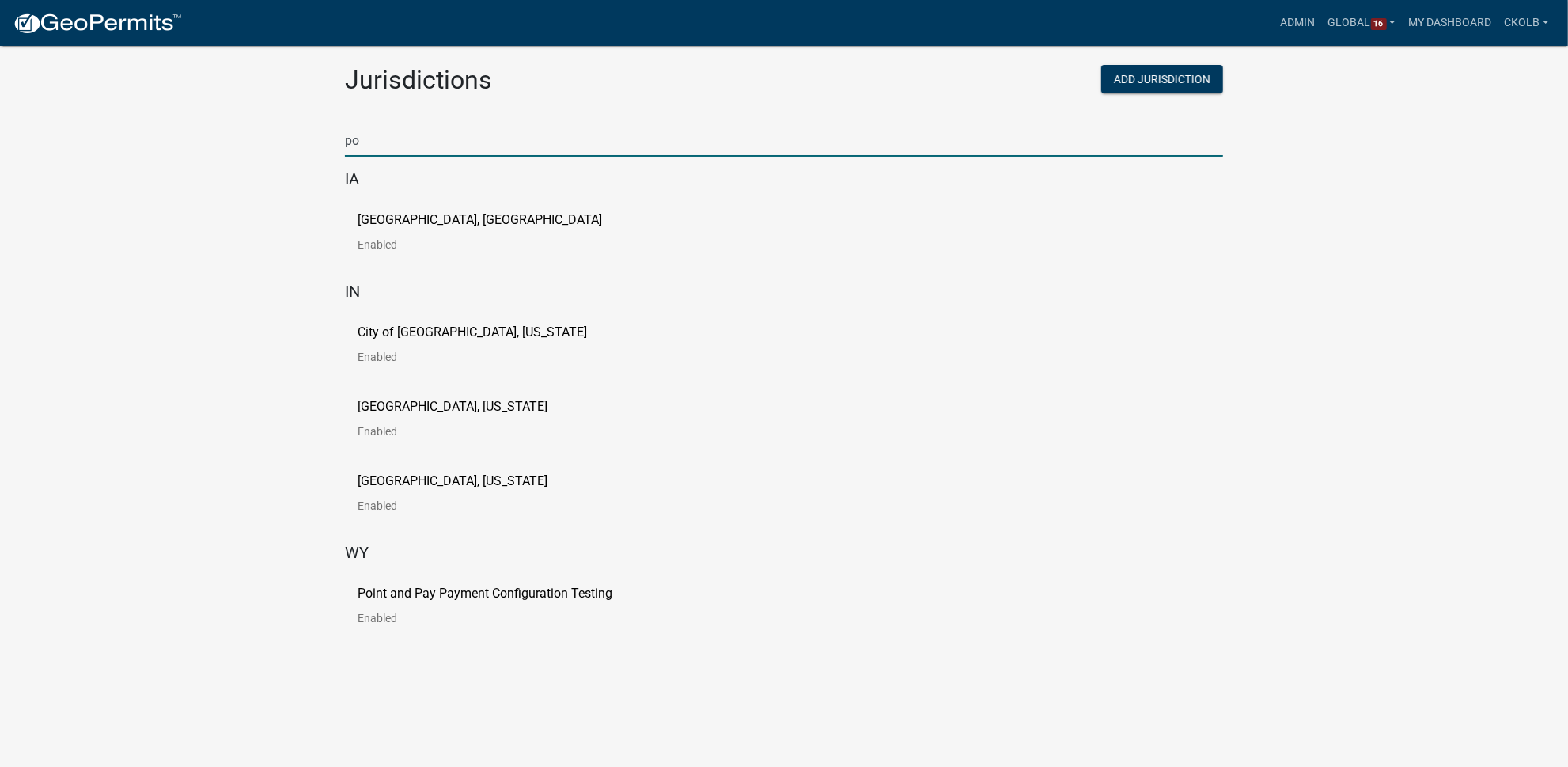
drag, startPoint x: 398, startPoint y: 142, endPoint x: 337, endPoint y: 146, distance: 61.1
click at [337, 146] on div "Search for a jurisdiction... po" at bounding box center [784, 135] width 902 height 67
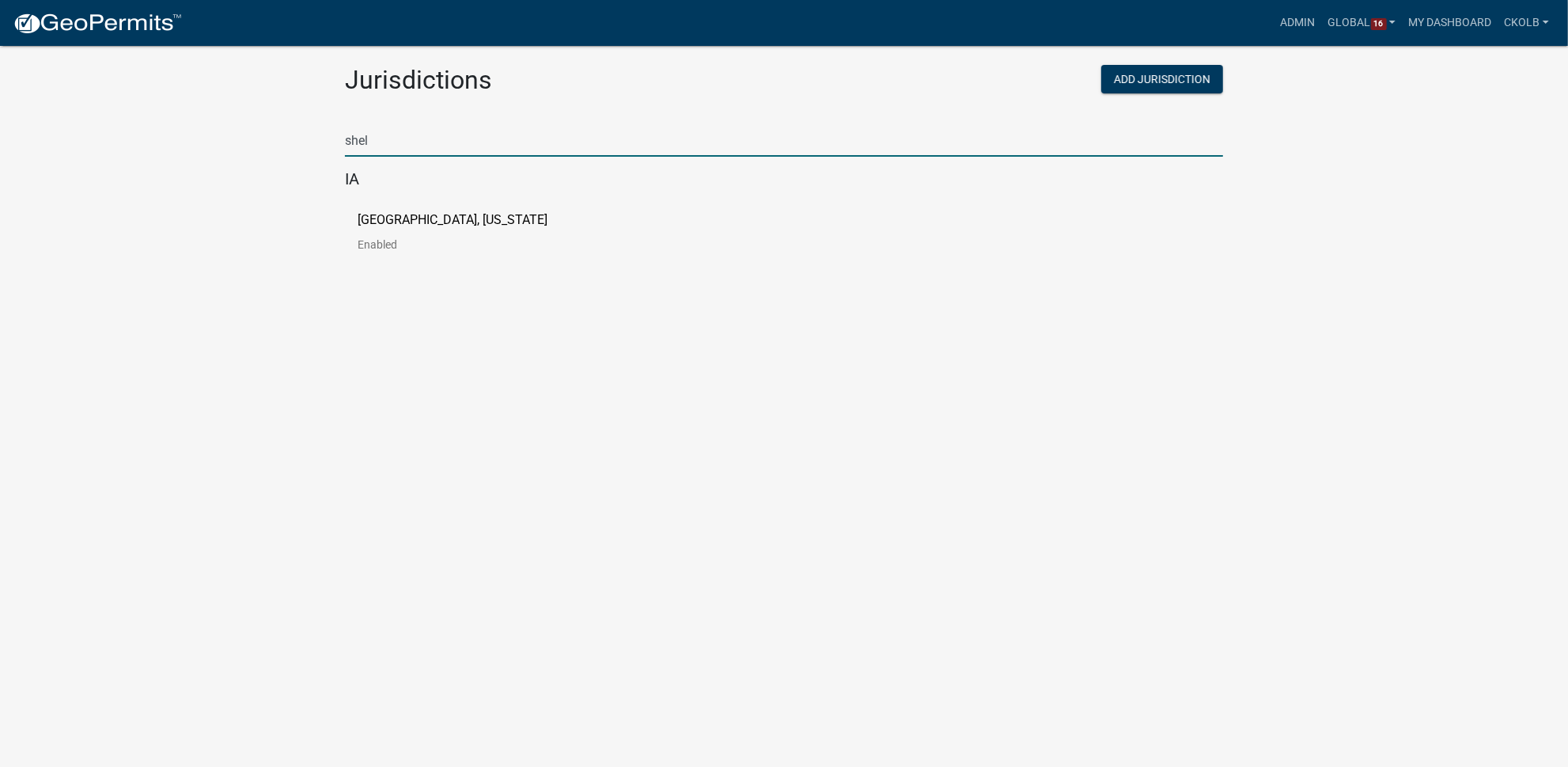
type input "shel"
click at [360, 219] on p "[GEOGRAPHIC_DATA], [US_STATE]" at bounding box center [452, 219] width 189 height 13
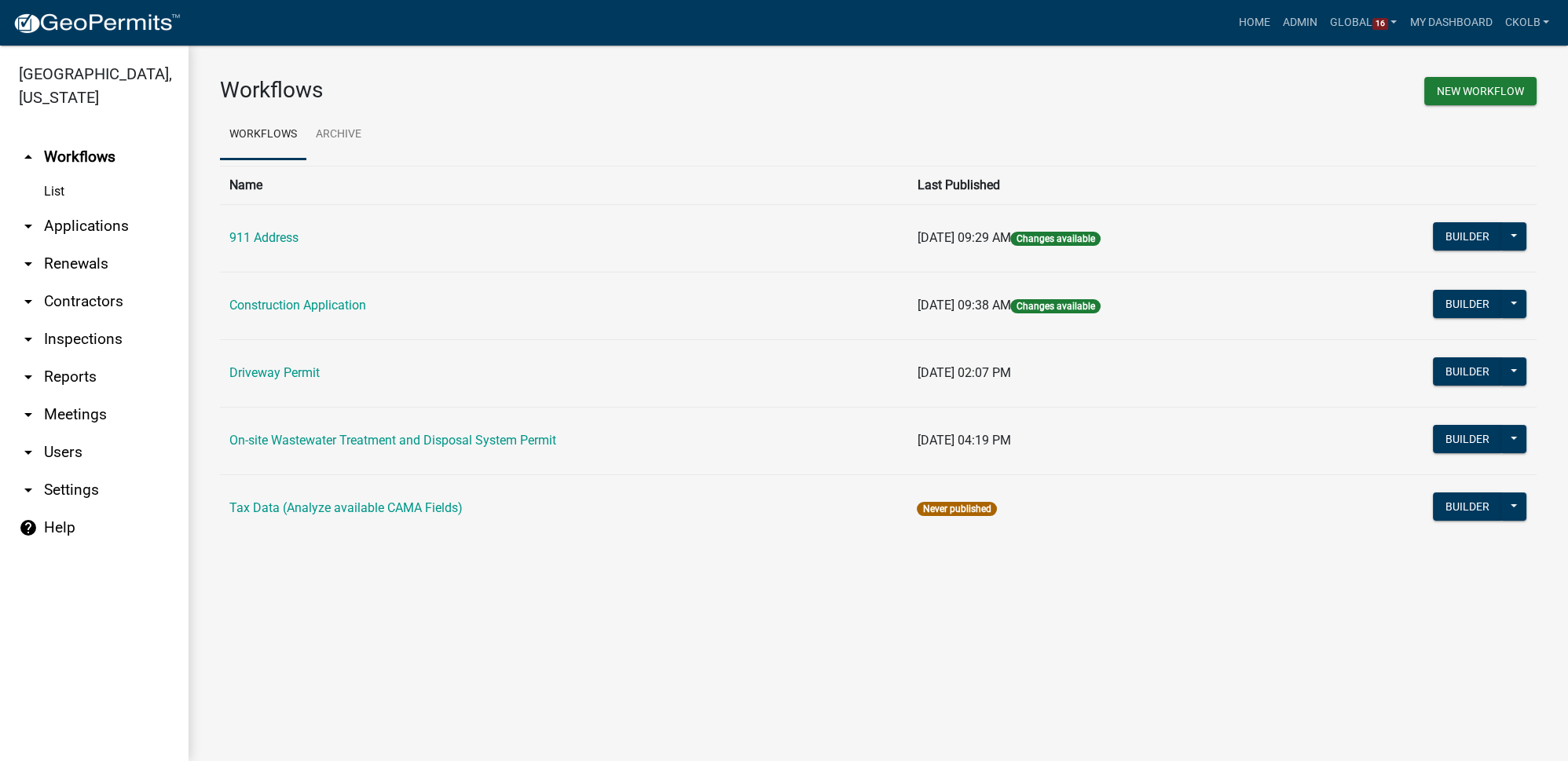
click at [100, 208] on link "arrow_drop_down Applications" at bounding box center [94, 226] width 188 height 37
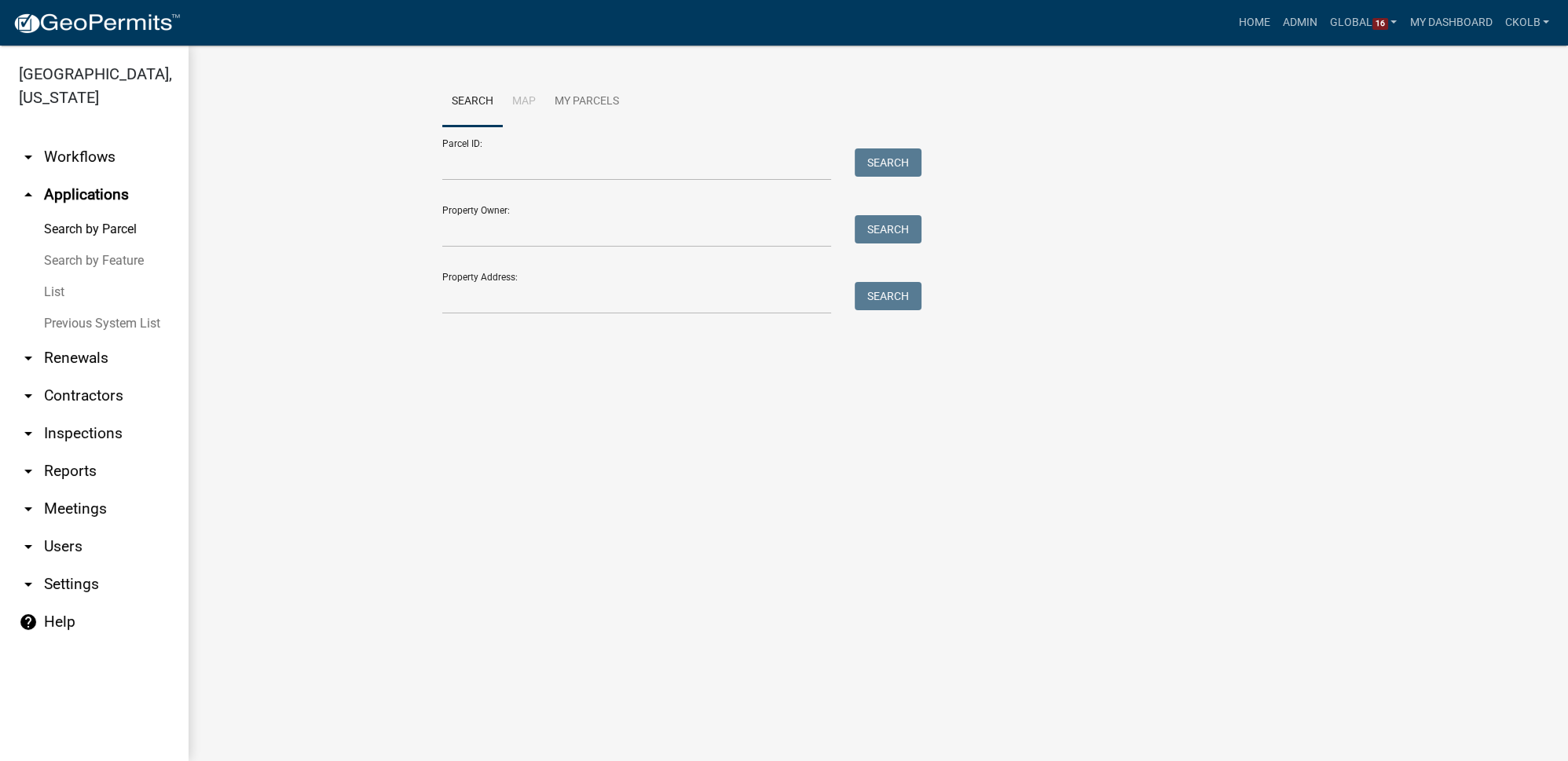
click at [70, 276] on link "List" at bounding box center [94, 292] width 188 height 31
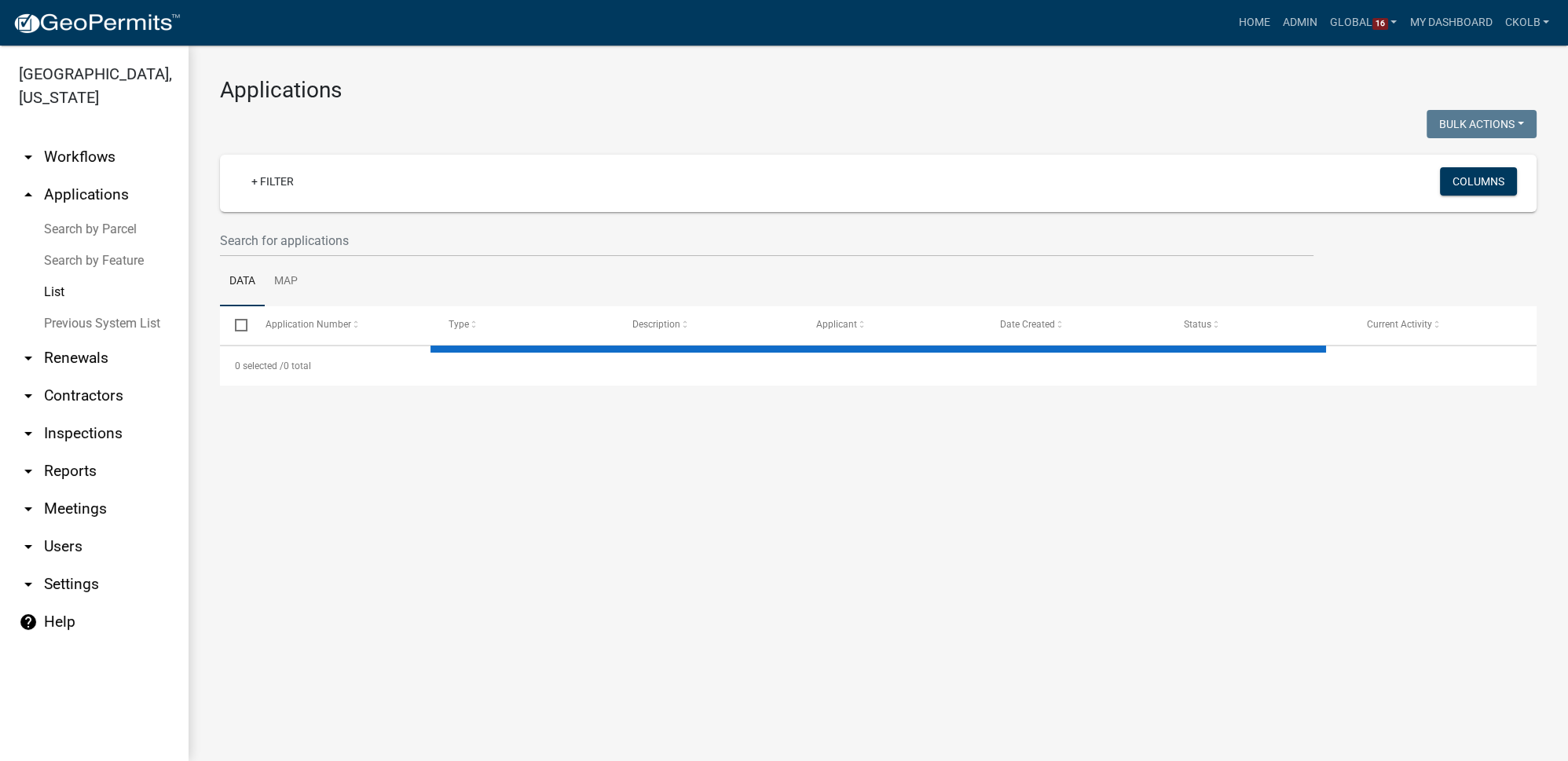
select select "2: 50"
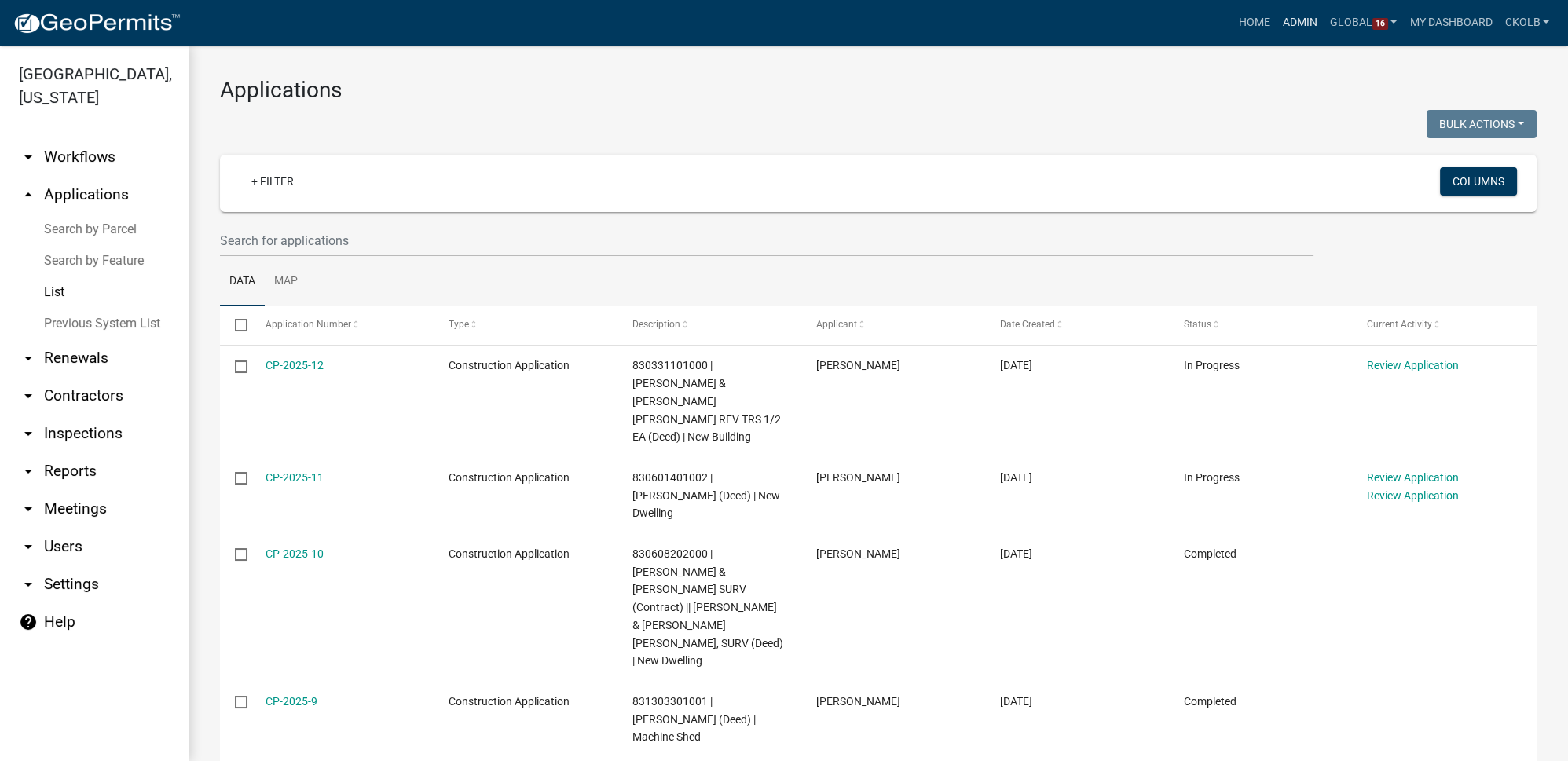
click at [1302, 24] on link "Admin" at bounding box center [1300, 23] width 47 height 29
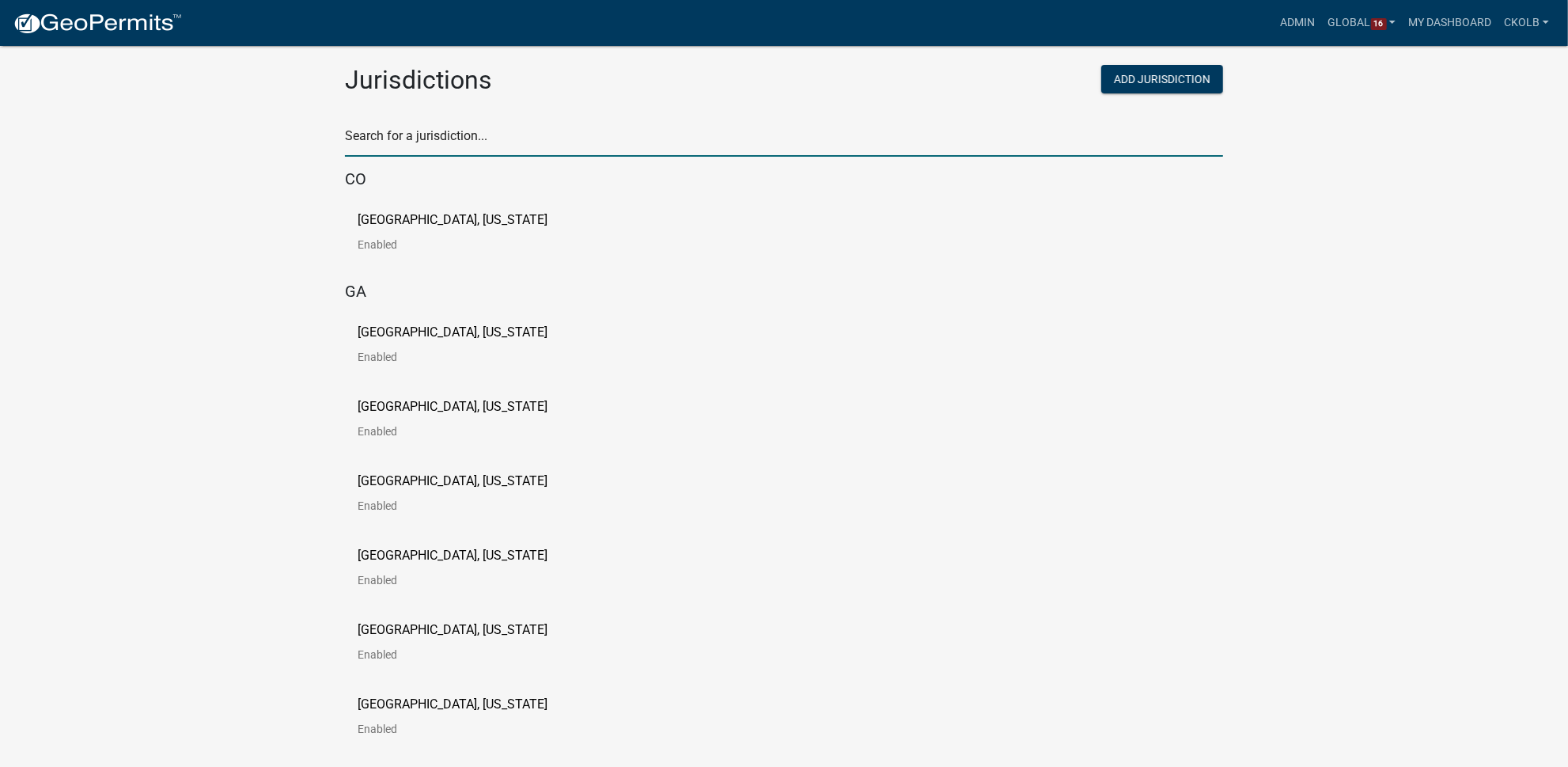
click at [469, 149] on input "text" at bounding box center [784, 140] width 878 height 33
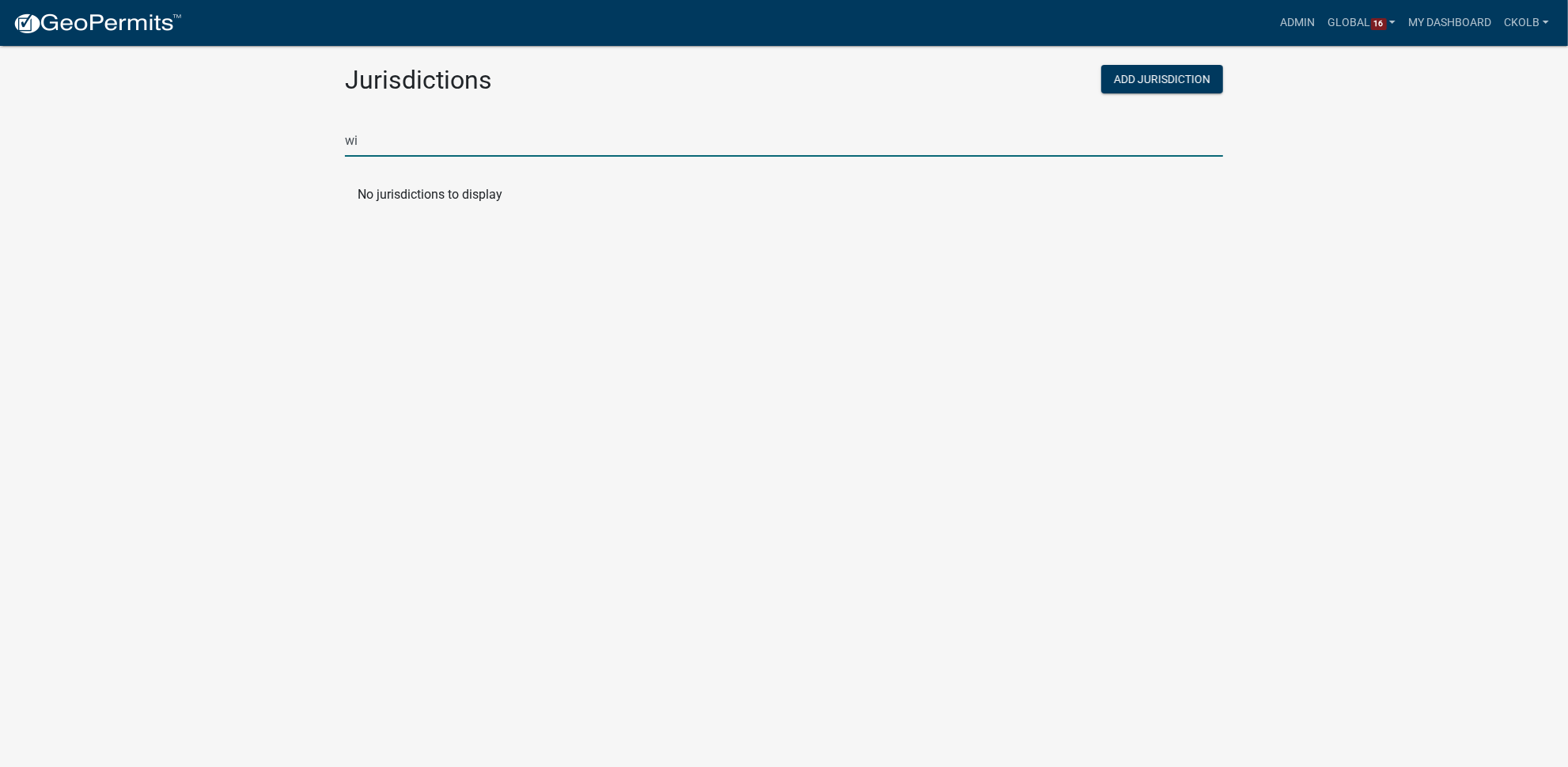
type input "w"
